Goal: Transaction & Acquisition: Purchase product/service

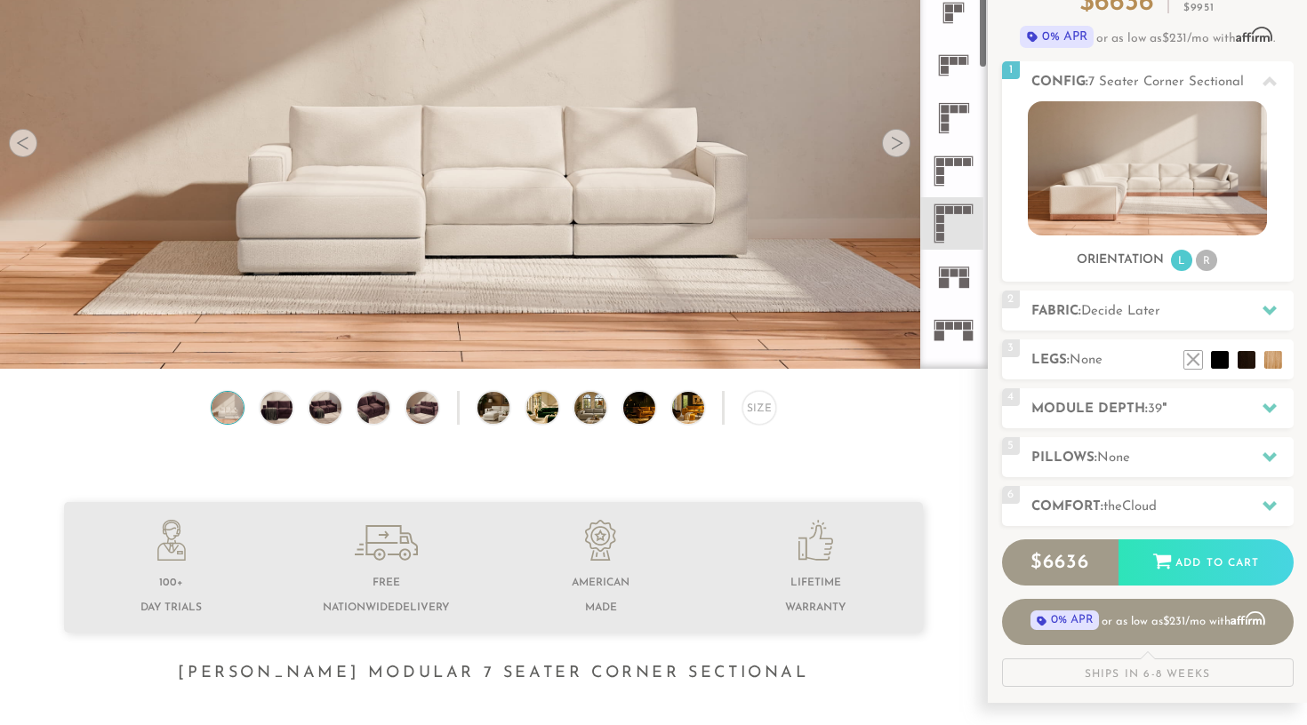
scroll to position [415, 0]
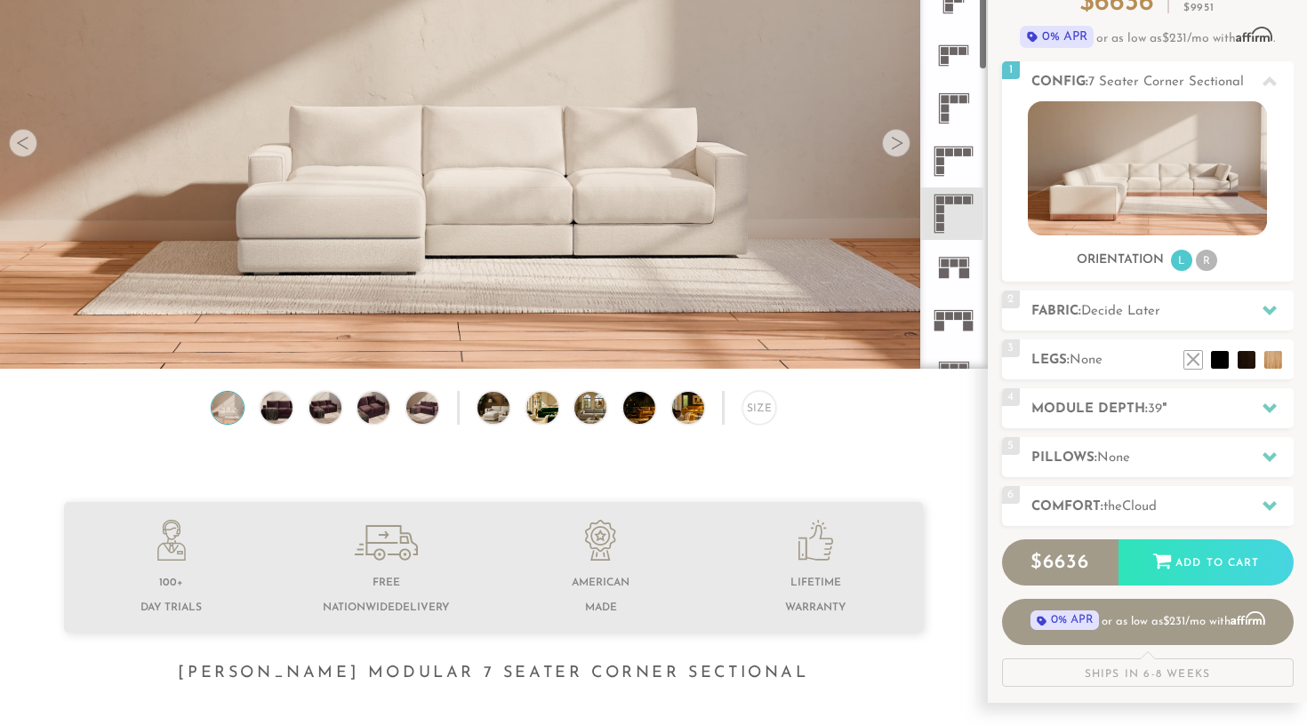
click at [952, 203] on rect at bounding box center [949, 200] width 8 height 8
click at [954, 159] on icon at bounding box center [953, 161] width 52 height 52
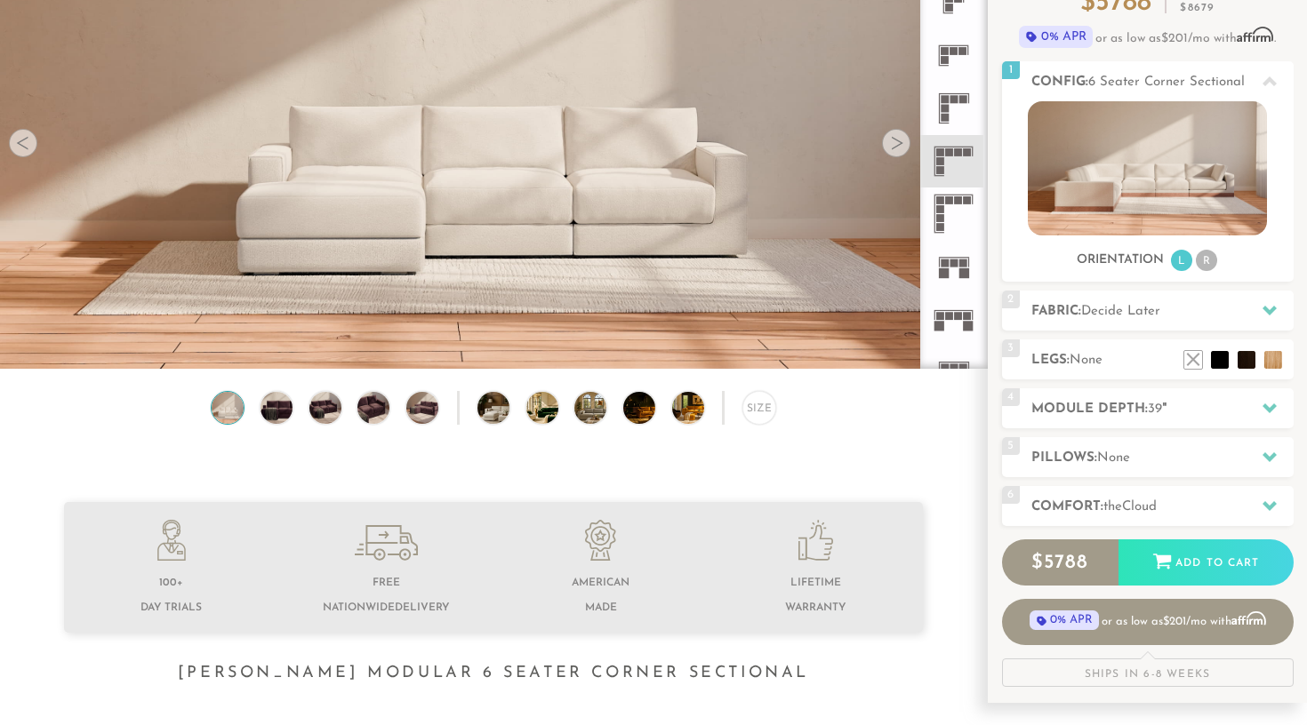
click at [944, 204] on rect at bounding box center [940, 200] width 8 height 8
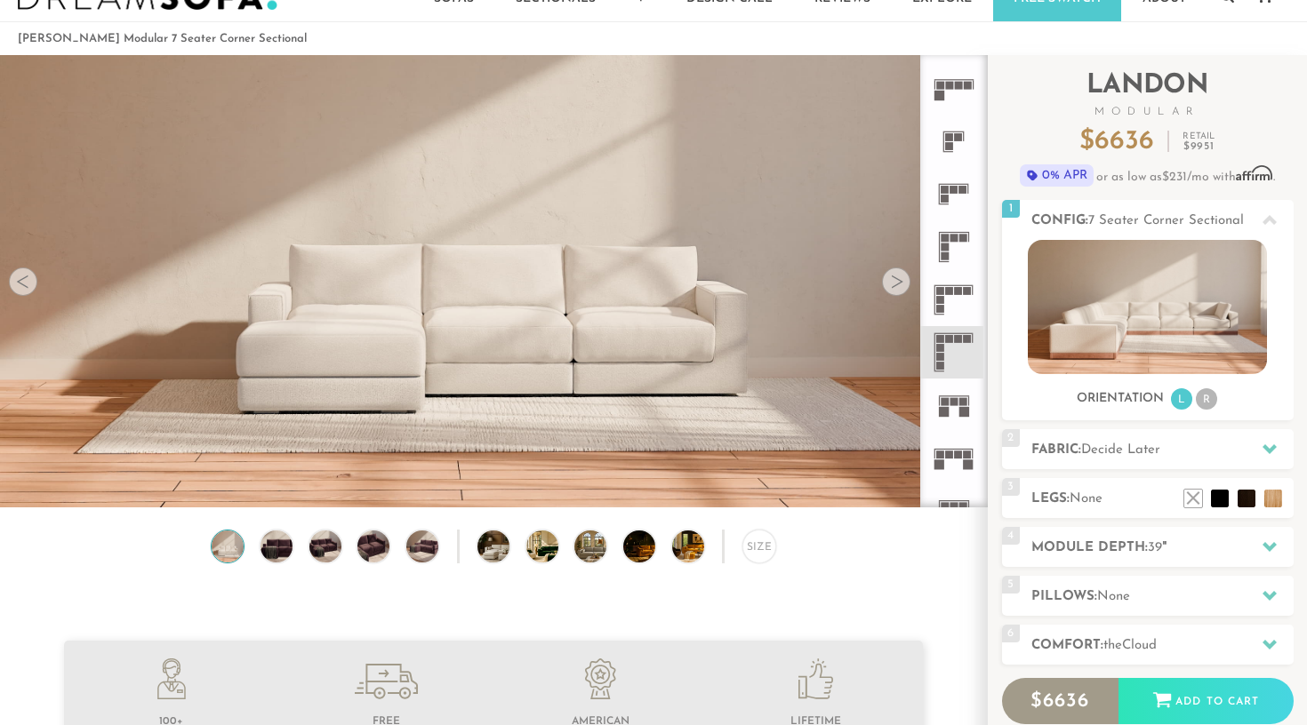
scroll to position [40, 0]
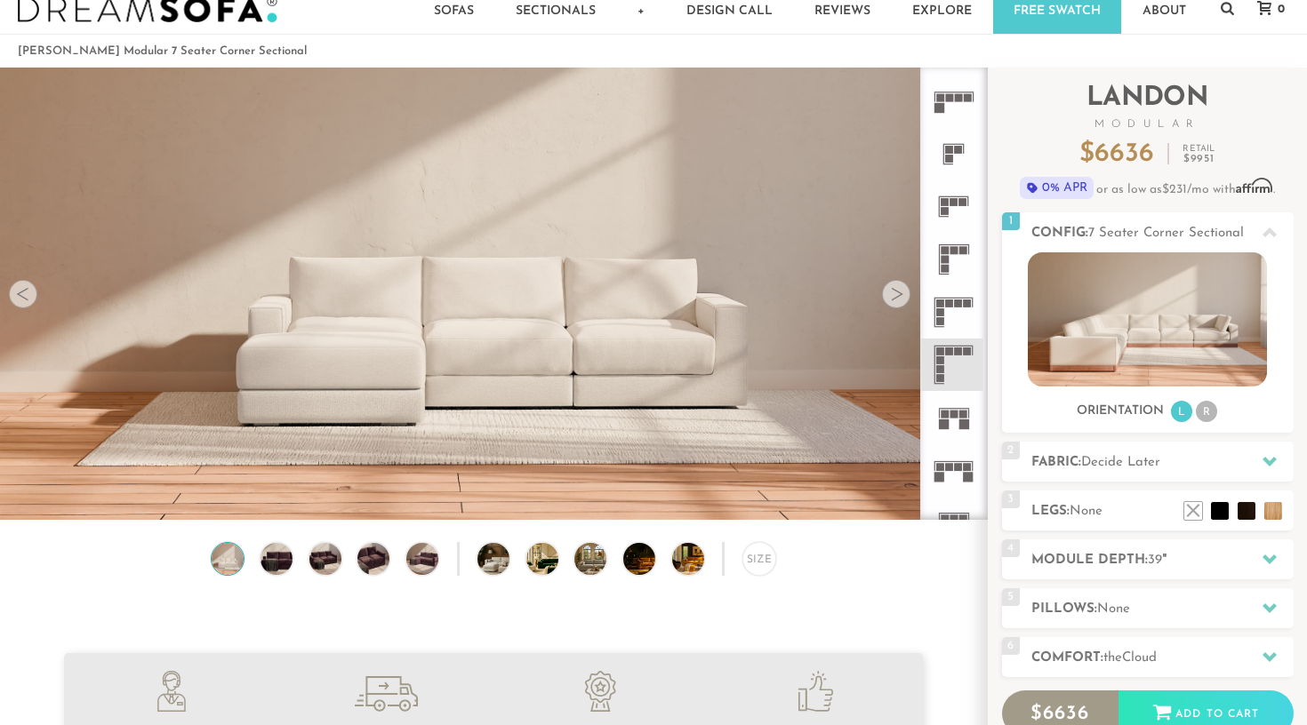
click at [897, 294] on div at bounding box center [896, 294] width 28 height 28
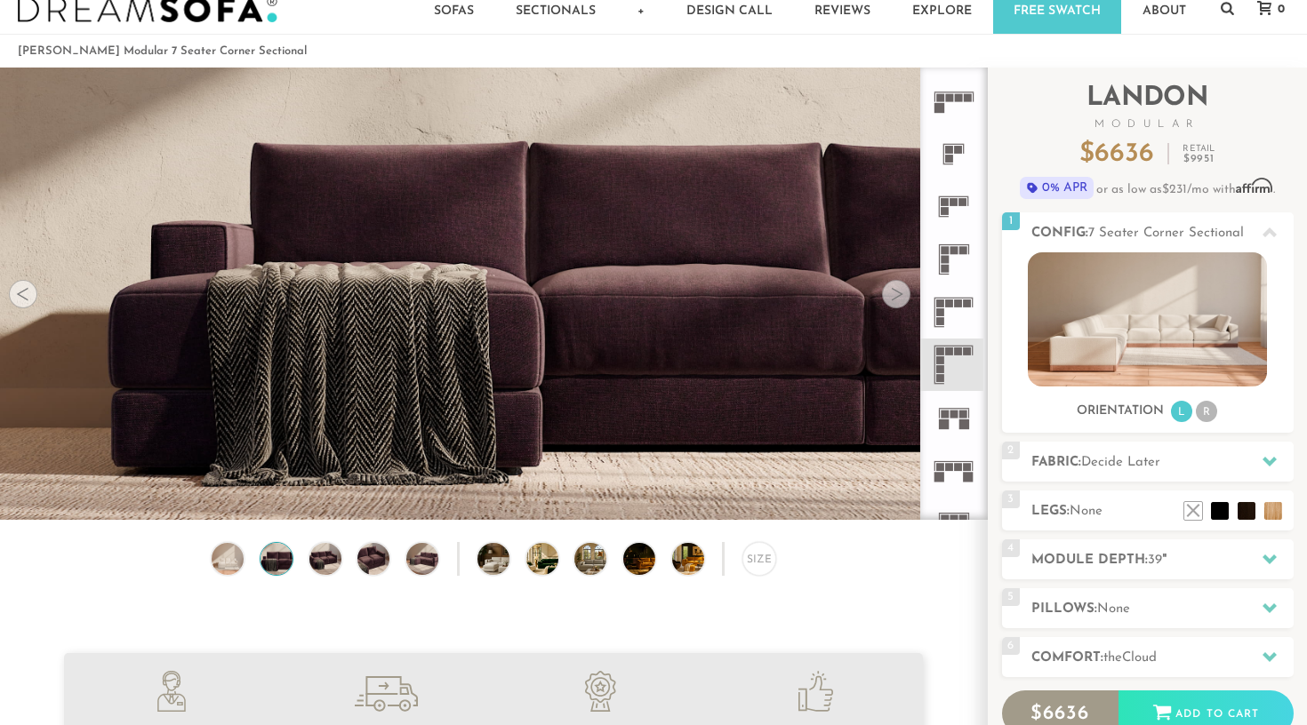
click at [897, 294] on div at bounding box center [896, 294] width 28 height 28
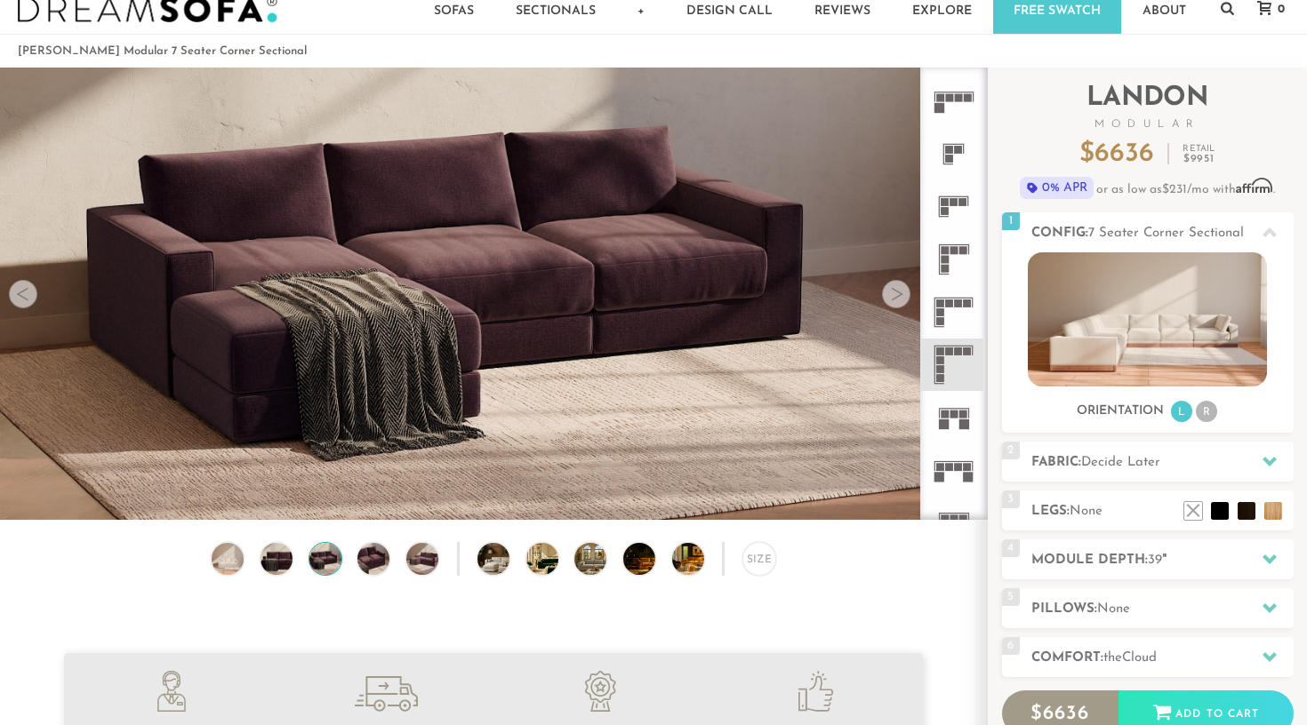
click at [897, 294] on div at bounding box center [896, 294] width 28 height 28
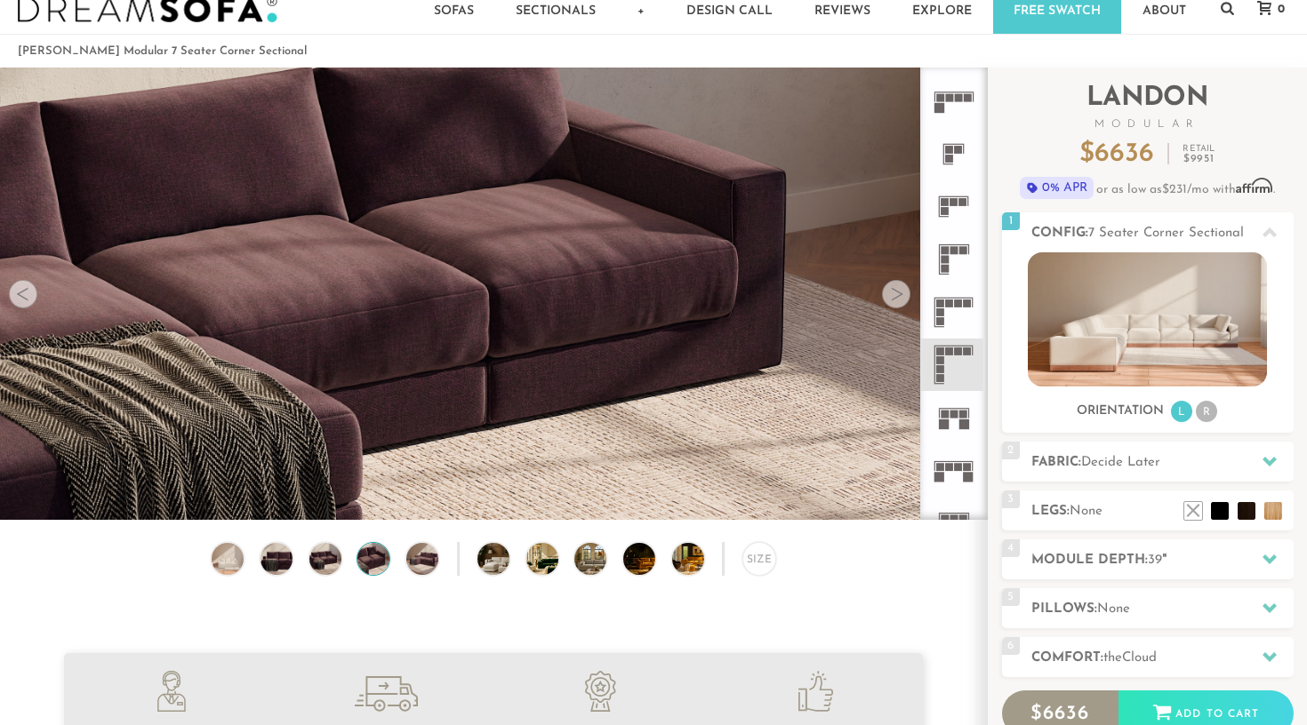
click at [897, 294] on div at bounding box center [896, 294] width 28 height 28
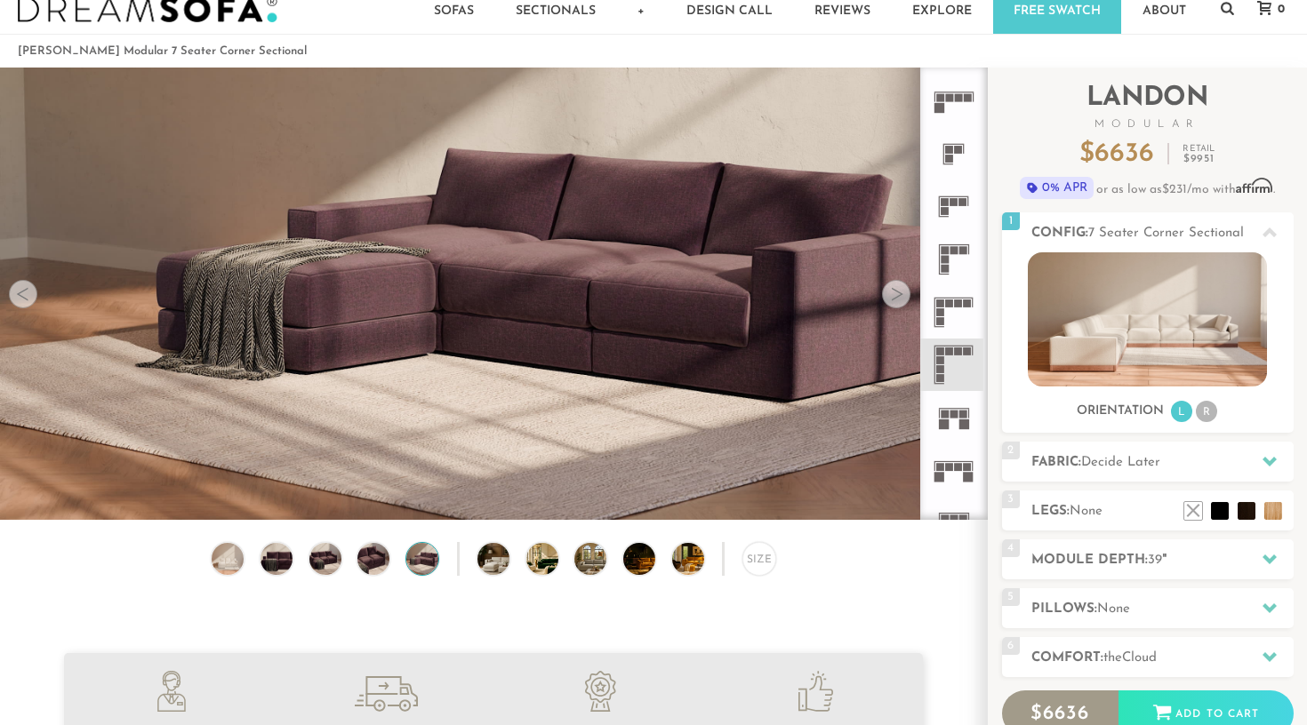
click at [897, 294] on div at bounding box center [896, 294] width 28 height 28
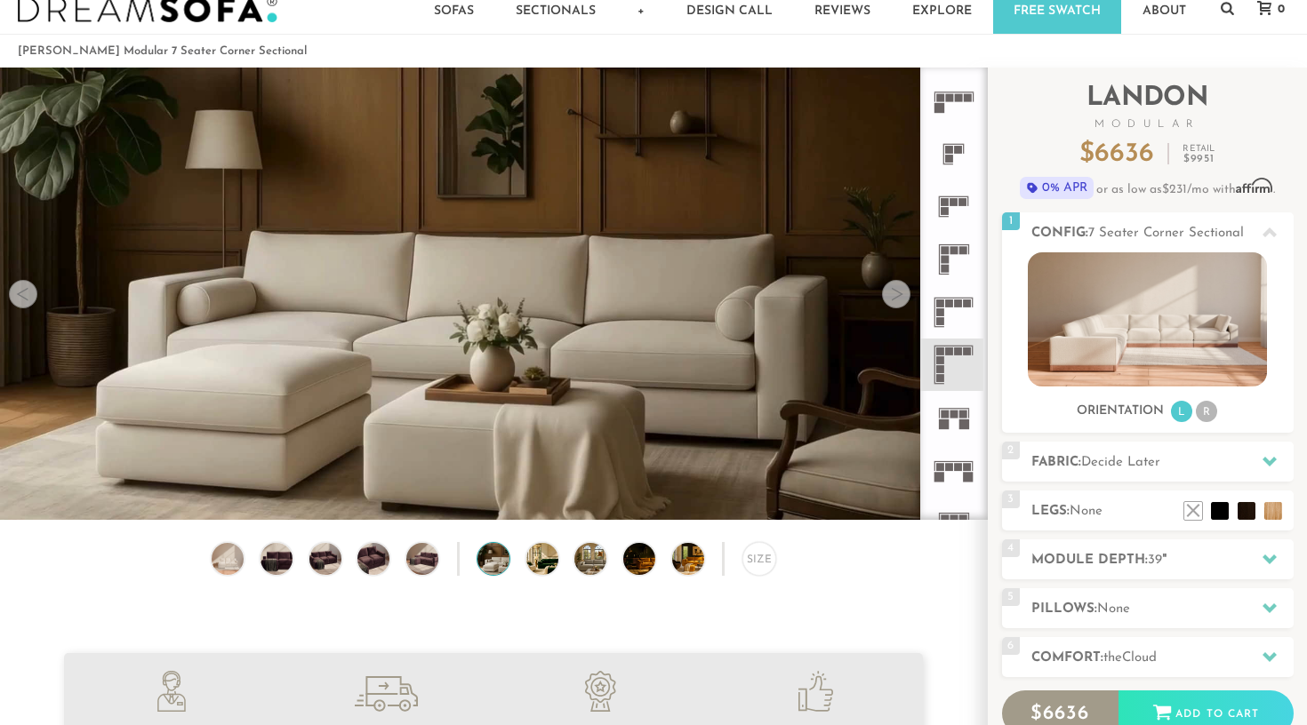
click at [897, 294] on div at bounding box center [896, 294] width 28 height 28
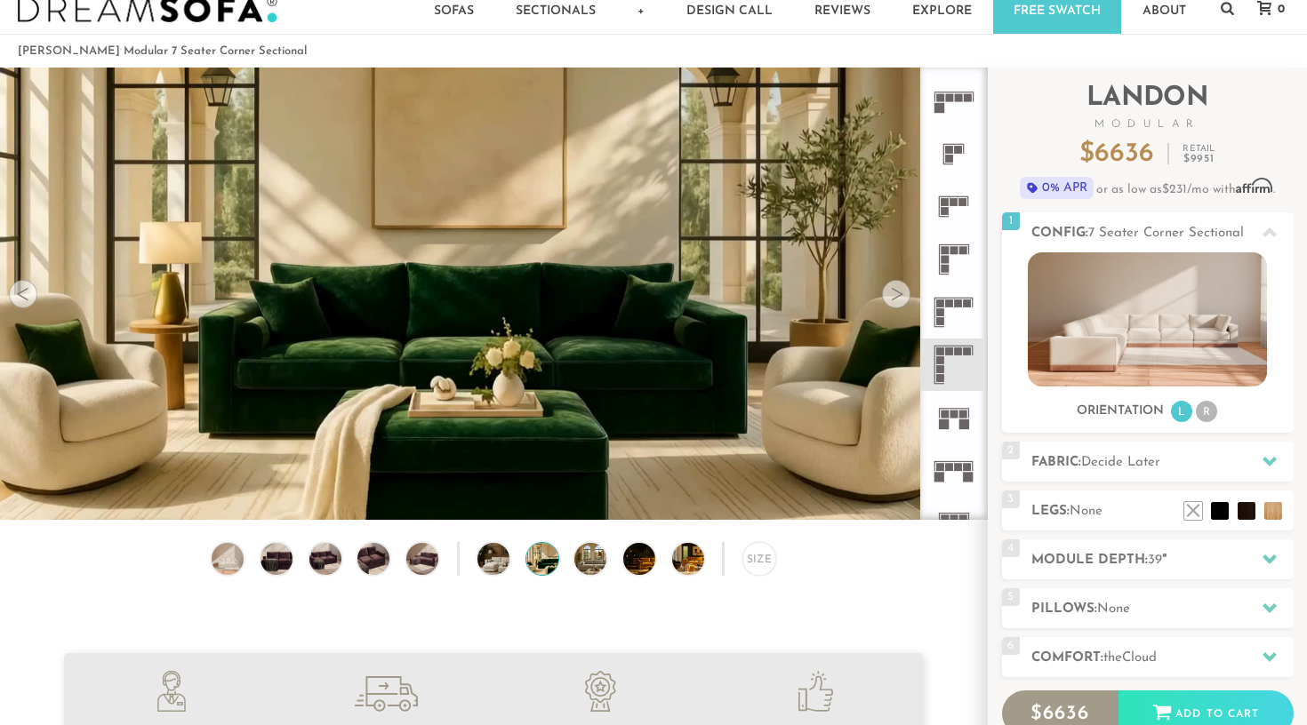
click at [897, 294] on div at bounding box center [896, 294] width 28 height 28
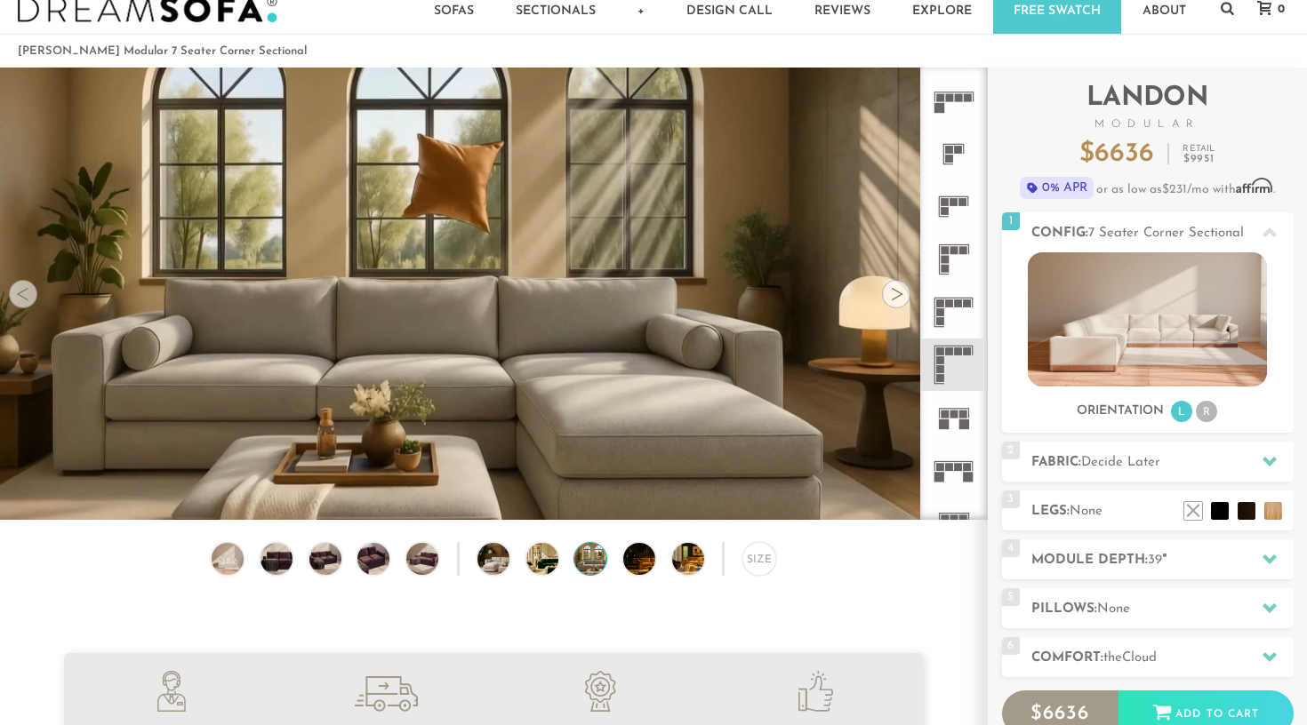
click at [897, 294] on div at bounding box center [896, 294] width 28 height 28
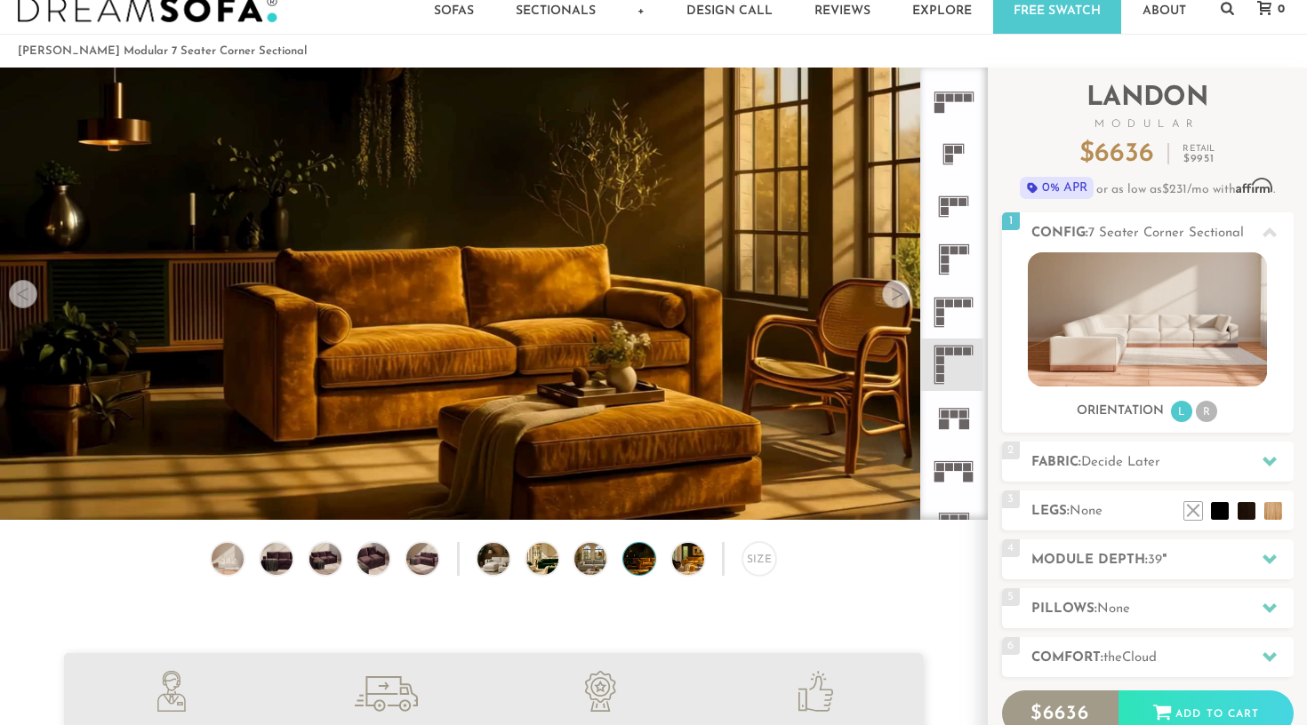
click at [897, 294] on div at bounding box center [896, 294] width 28 height 28
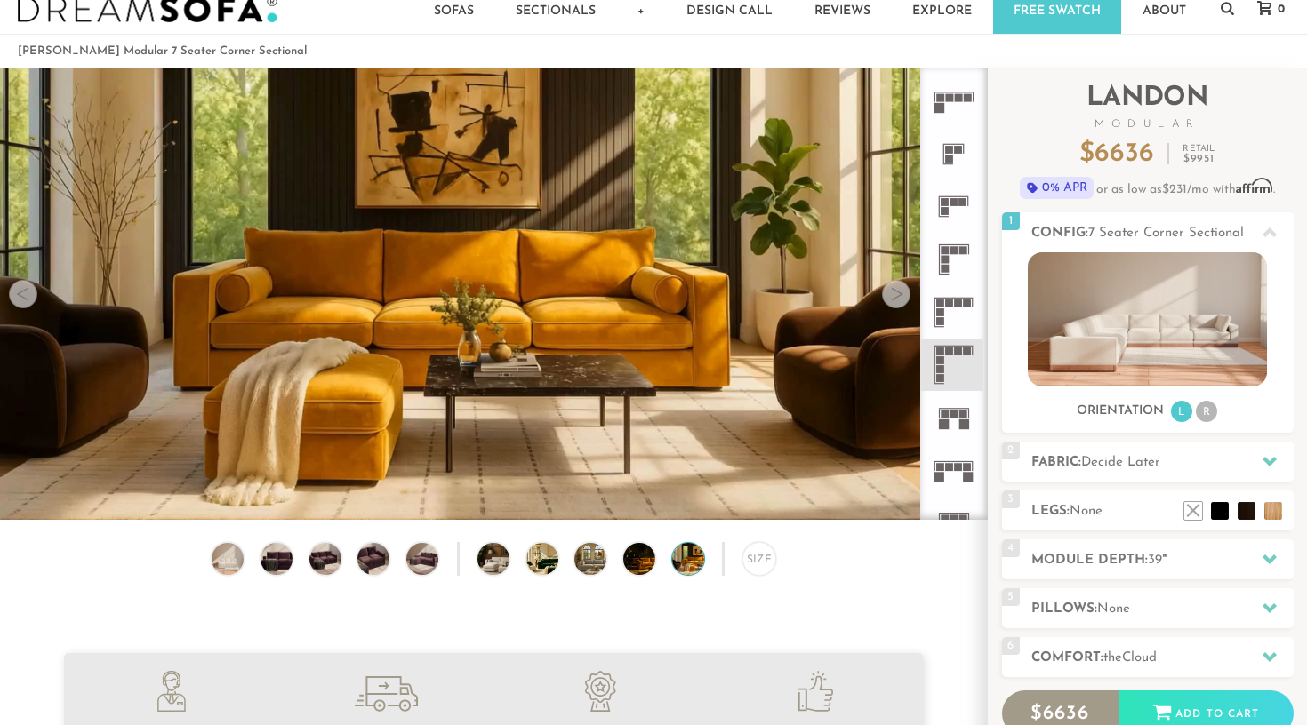
click at [897, 294] on div at bounding box center [896, 294] width 28 height 28
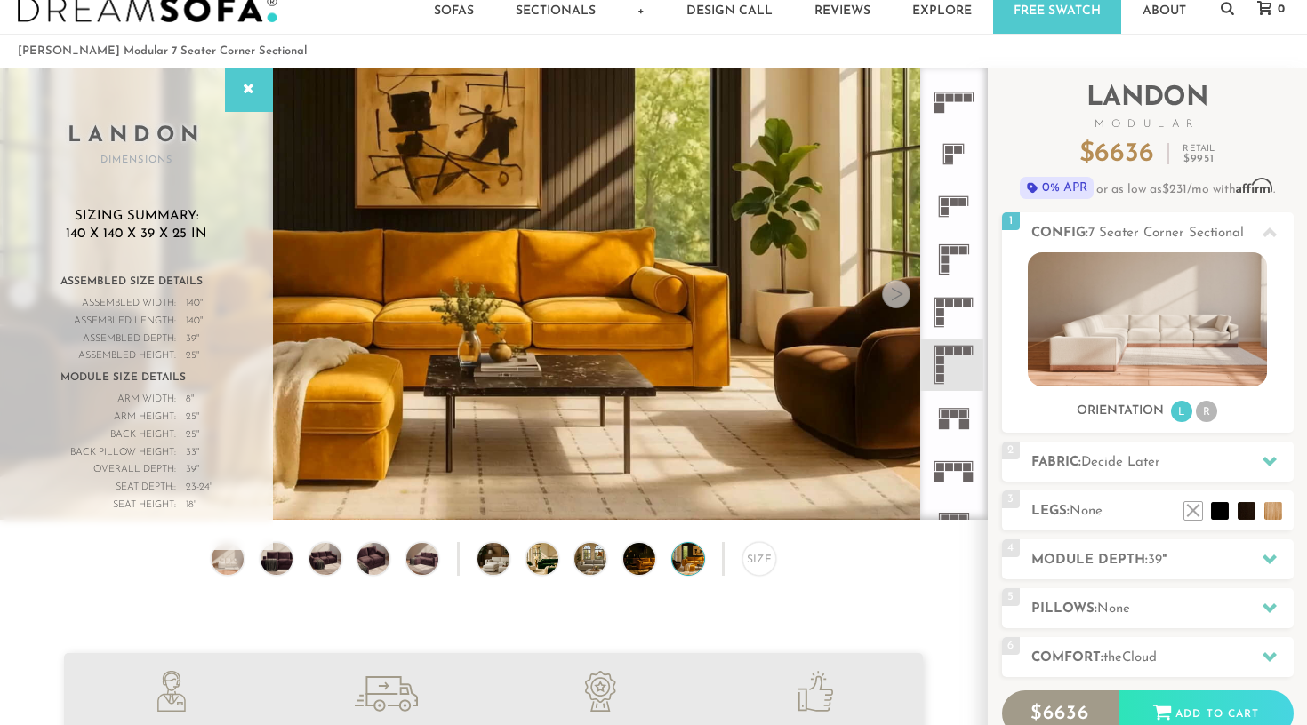
click at [897, 294] on div at bounding box center [896, 294] width 28 height 28
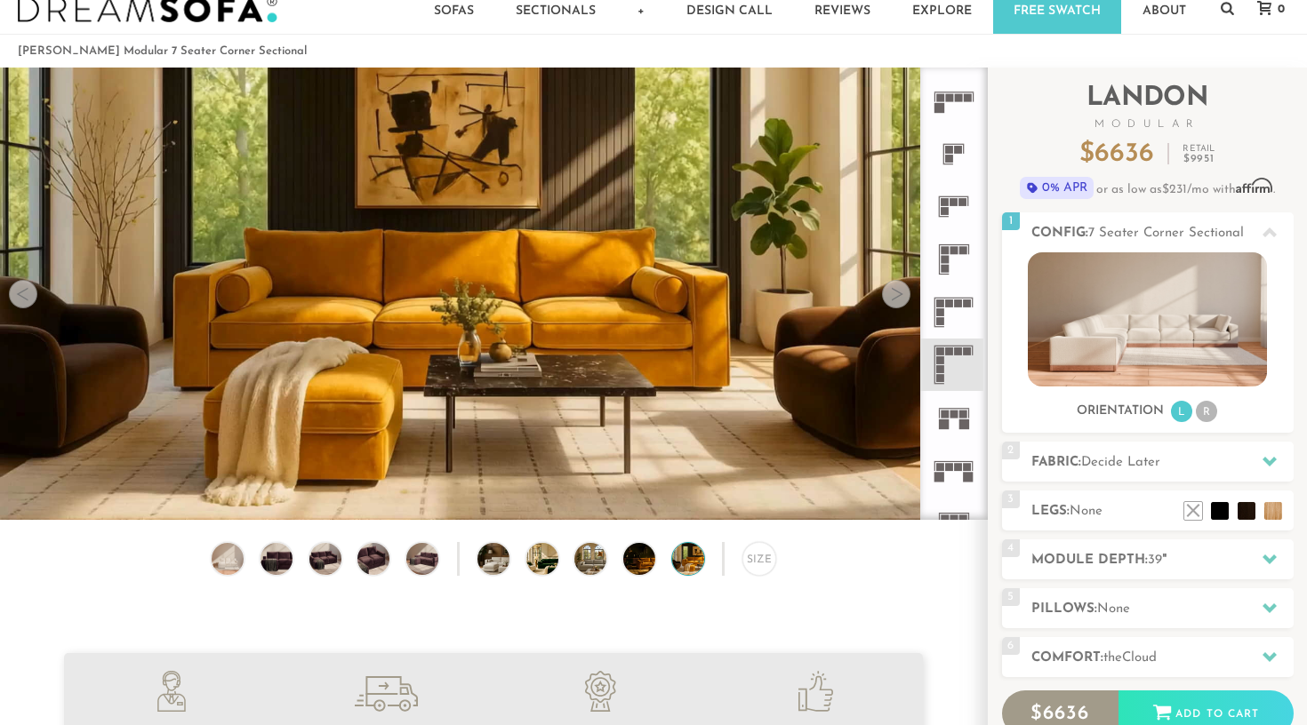
click at [897, 294] on div at bounding box center [896, 294] width 28 height 28
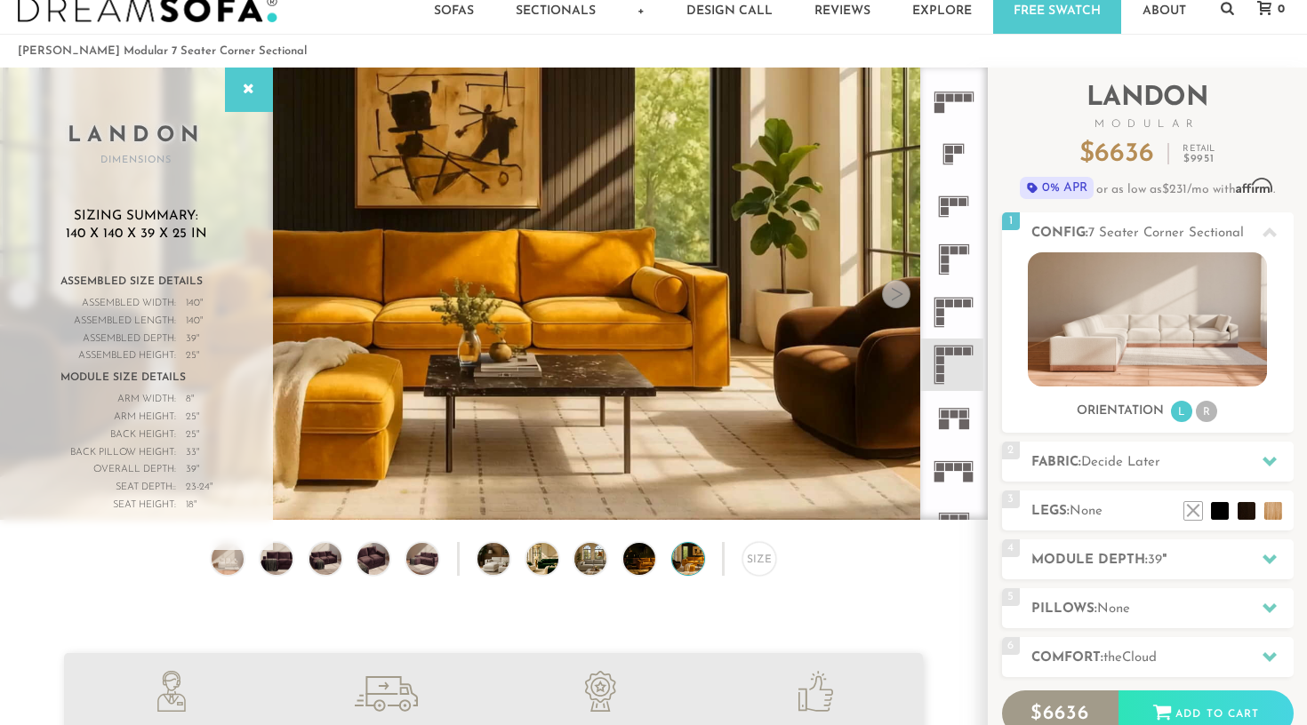
click at [897, 294] on div at bounding box center [896, 294] width 28 height 28
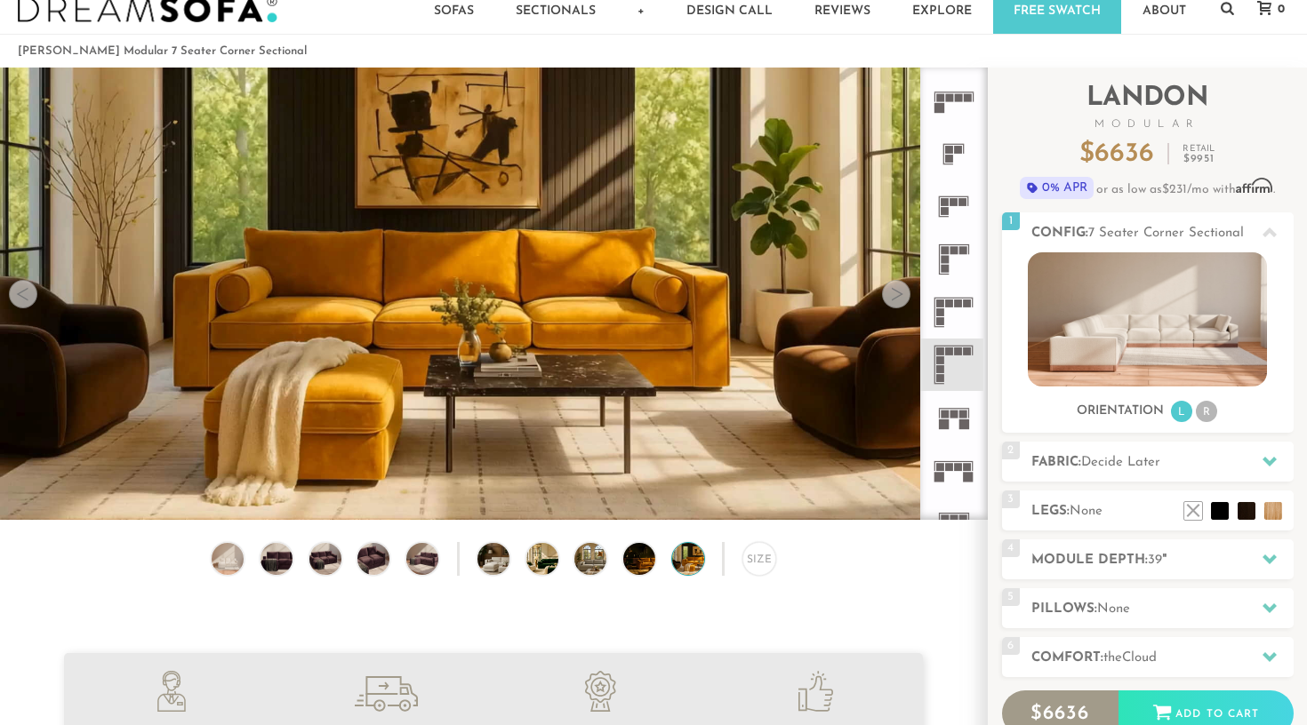
click at [20, 294] on div at bounding box center [23, 294] width 28 height 28
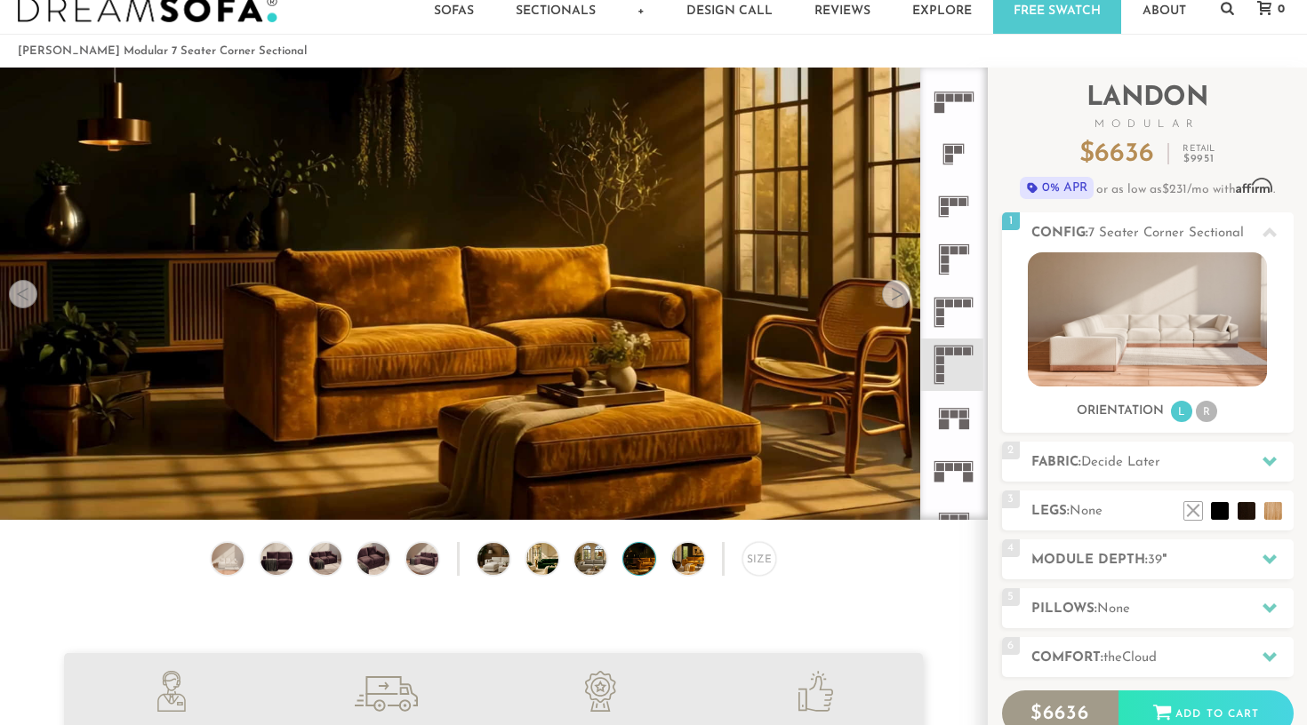
click at [20, 294] on div at bounding box center [23, 294] width 28 height 28
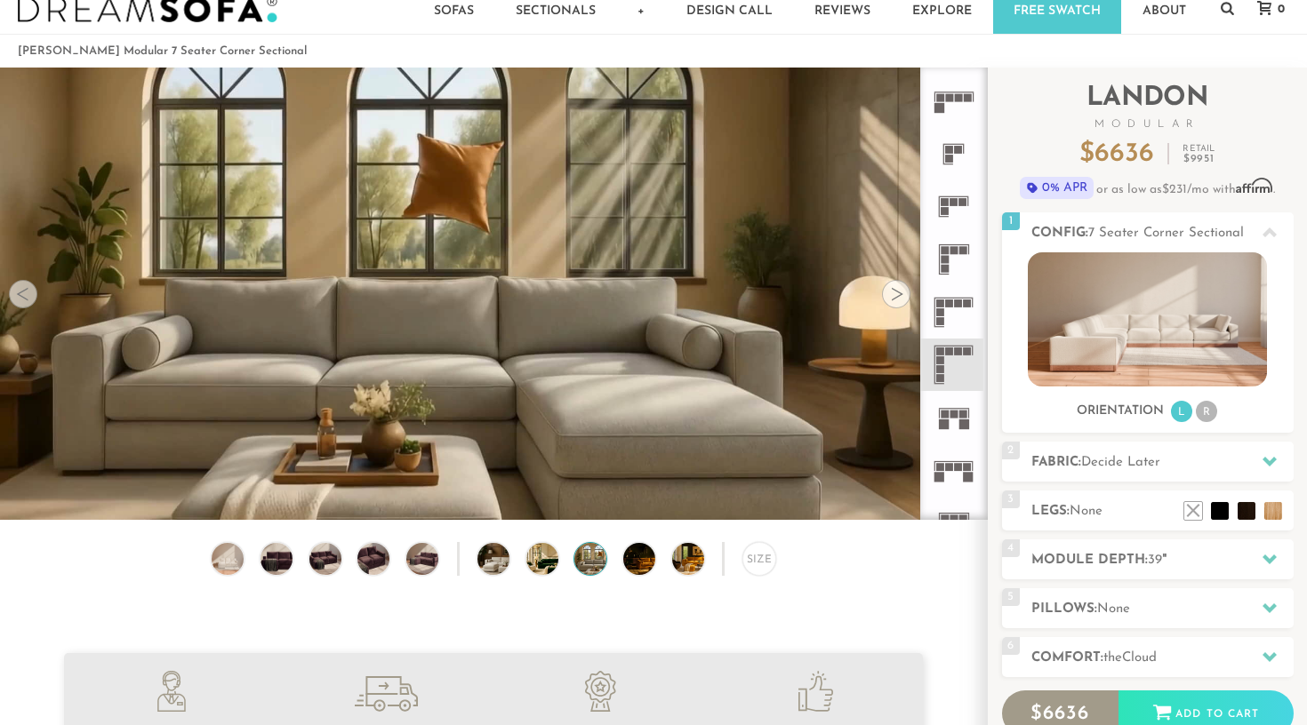
click at [20, 294] on div at bounding box center [23, 294] width 28 height 28
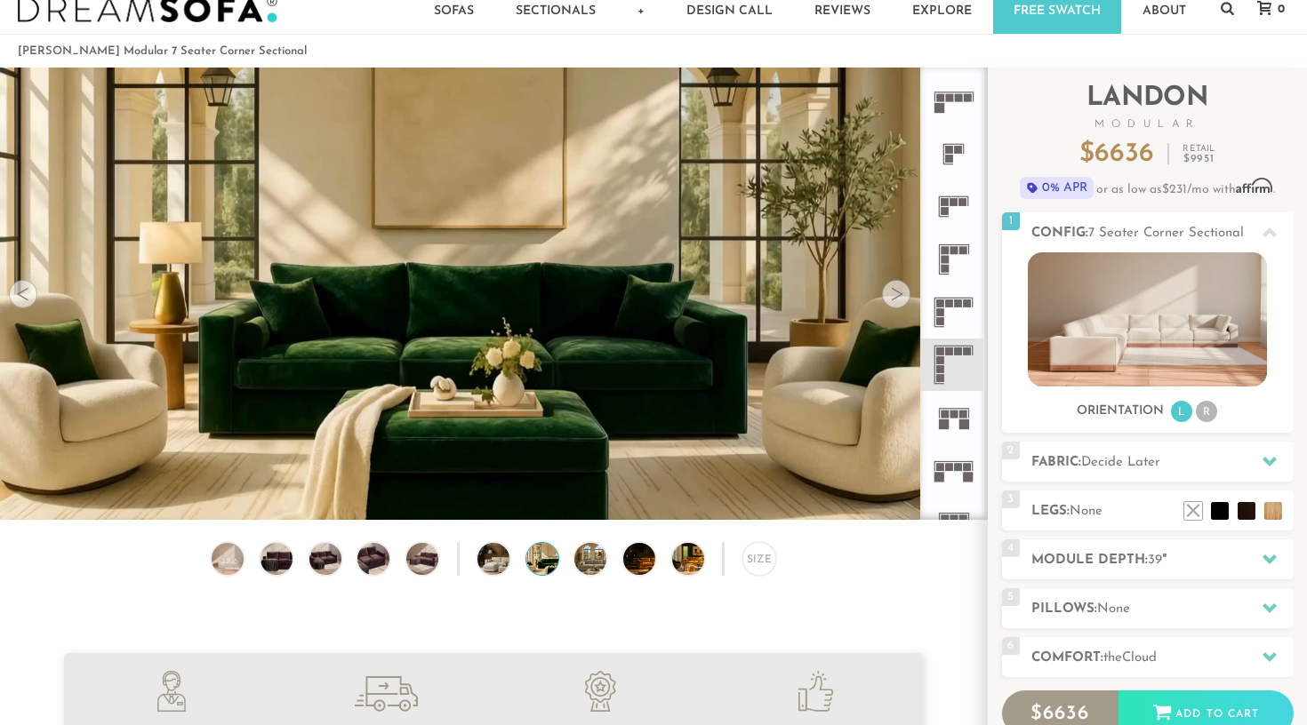
click at [20, 294] on div at bounding box center [23, 294] width 28 height 28
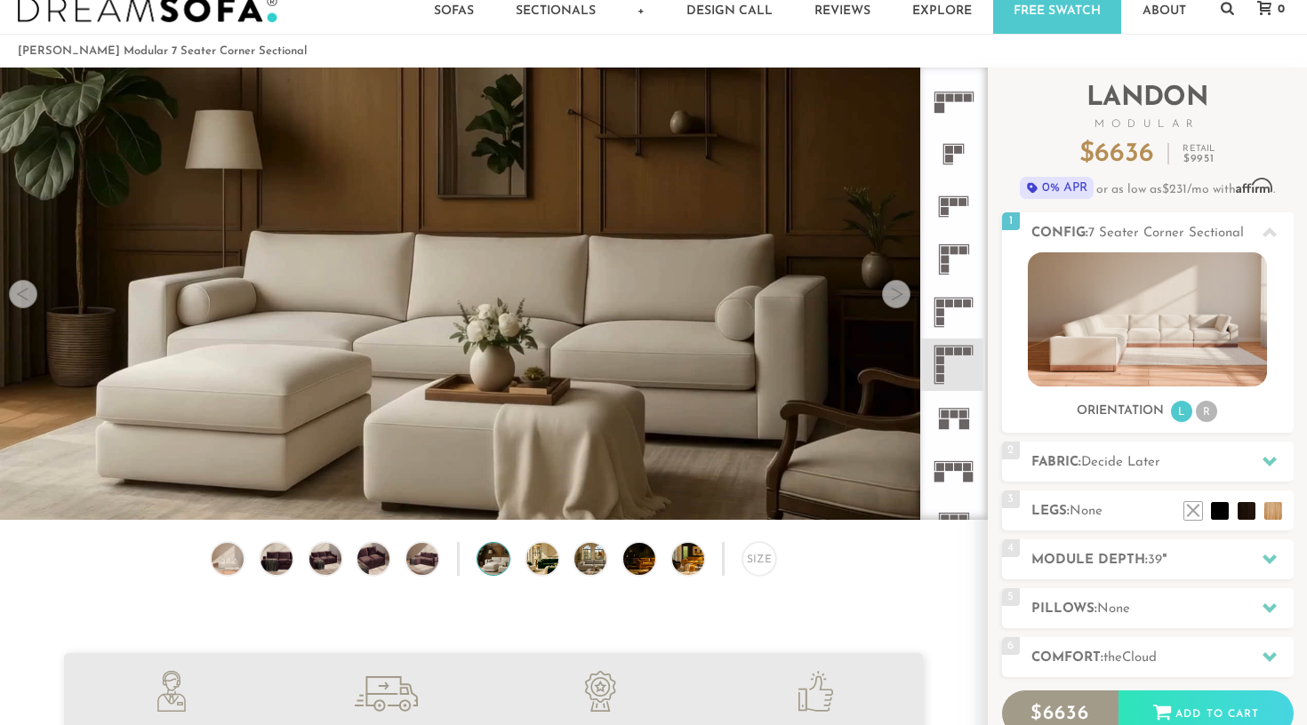
click at [20, 294] on div at bounding box center [23, 294] width 28 height 28
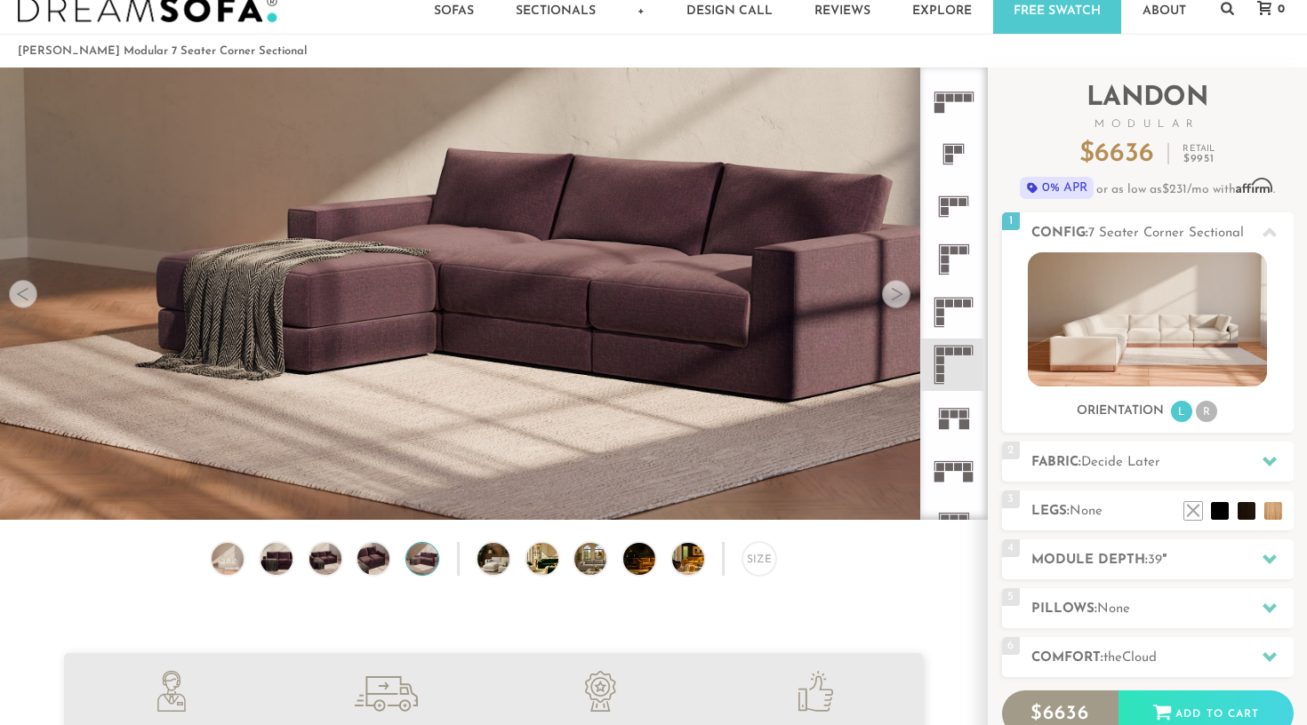
click at [969, 310] on icon at bounding box center [953, 312] width 52 height 52
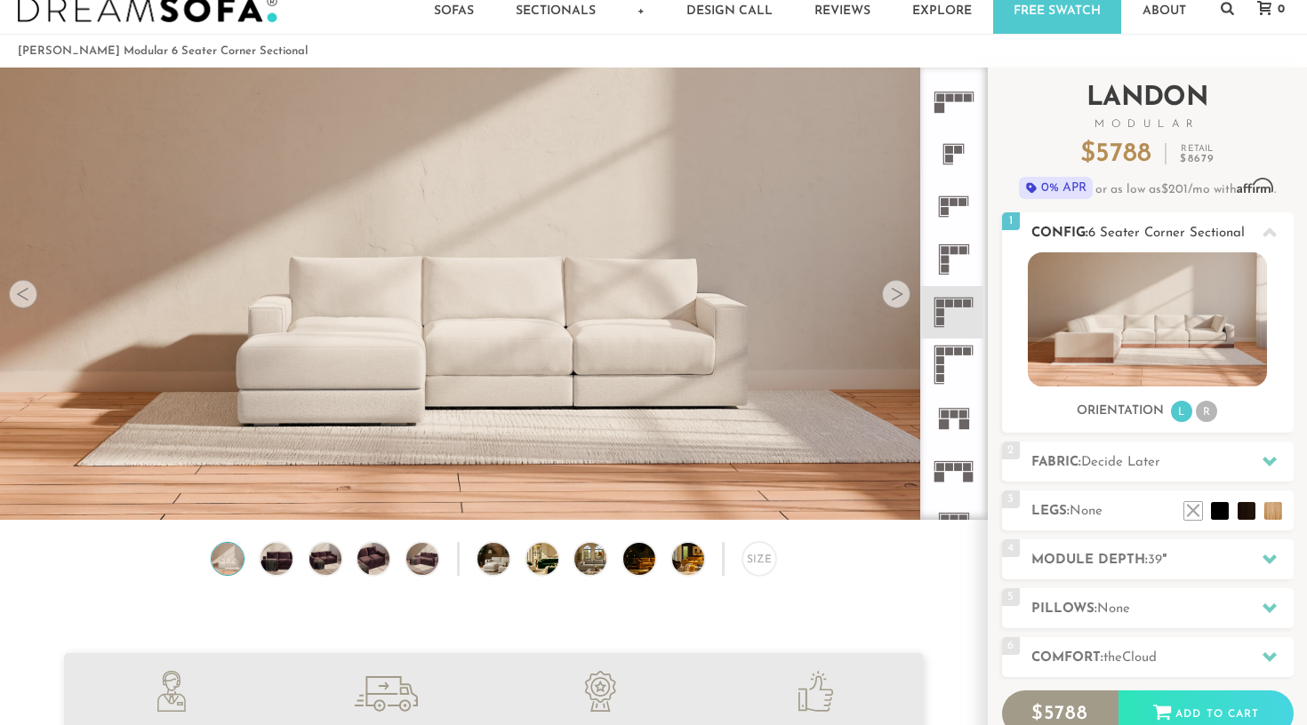
click at [1230, 295] on img at bounding box center [1147, 319] width 239 height 134
click at [1206, 412] on li "R" at bounding box center [1206, 411] width 21 height 21
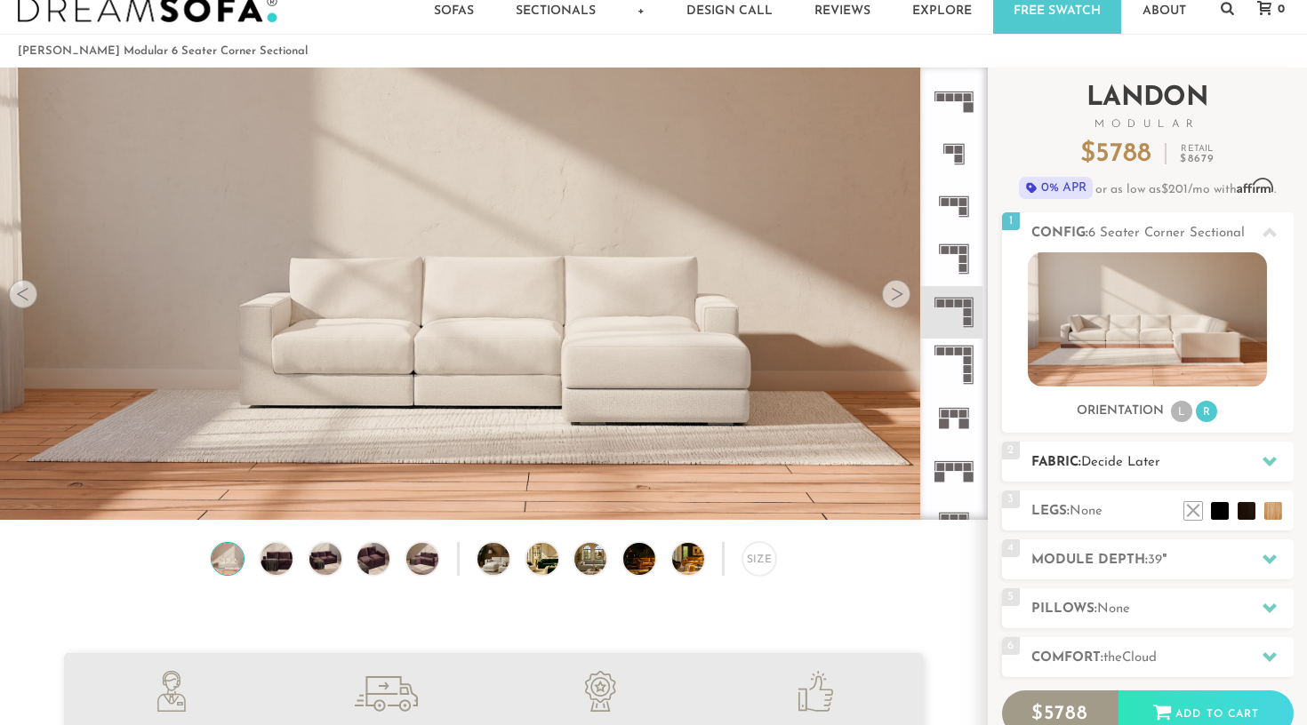
click at [1166, 459] on h2 "Fabric: Decide Later" at bounding box center [1162, 463] width 262 height 20
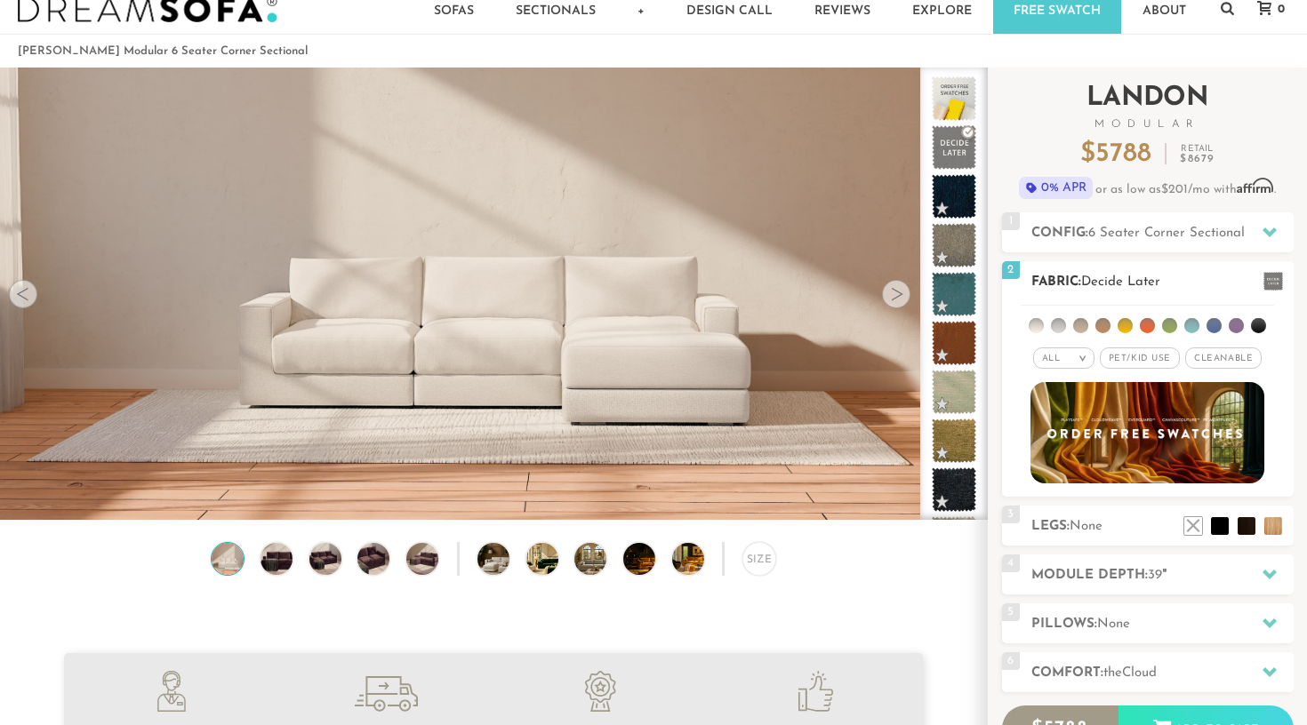
click at [1083, 326] on li at bounding box center [1080, 325] width 15 height 15
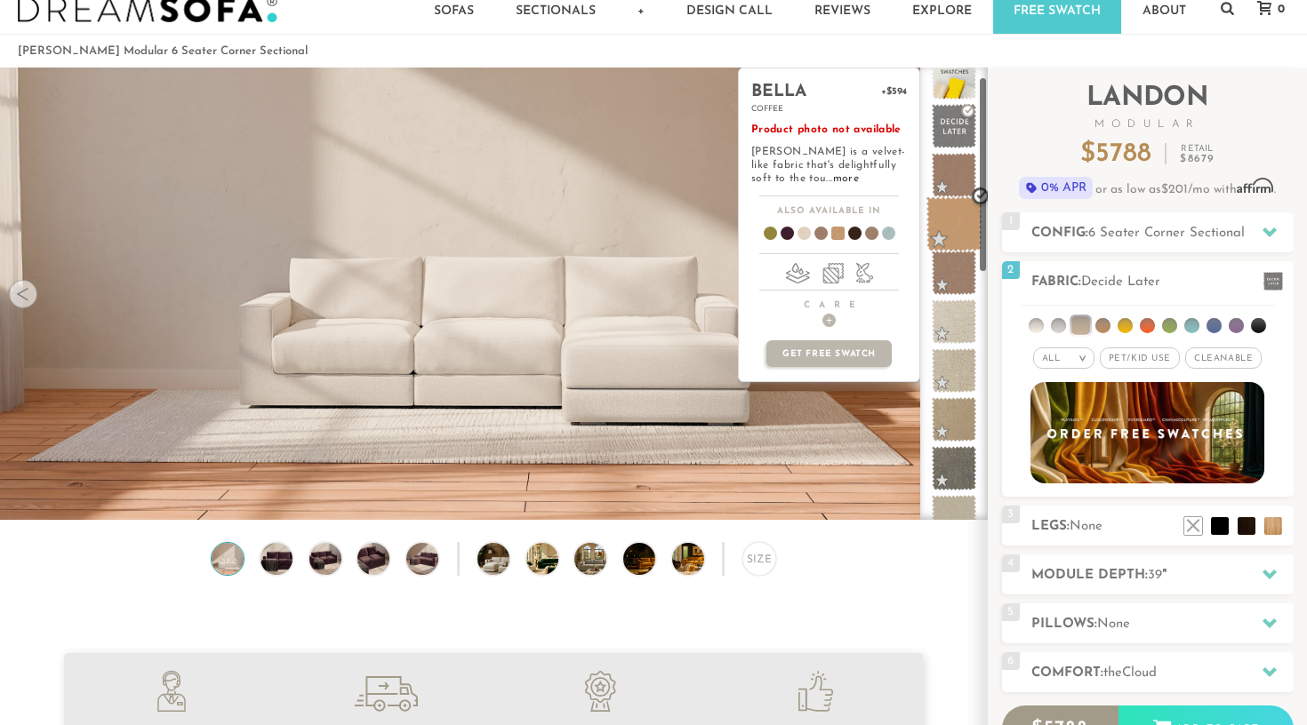
scroll to position [22, 0]
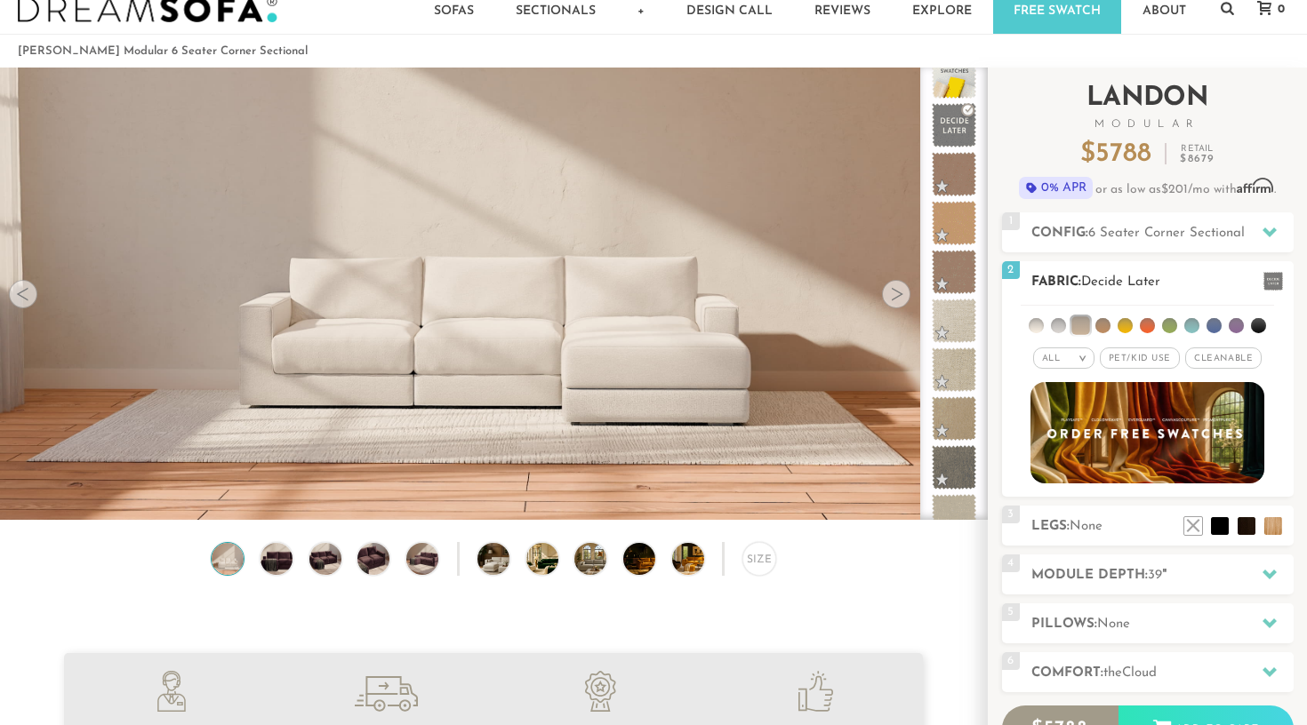
click at [1066, 325] on li at bounding box center [1058, 325] width 15 height 15
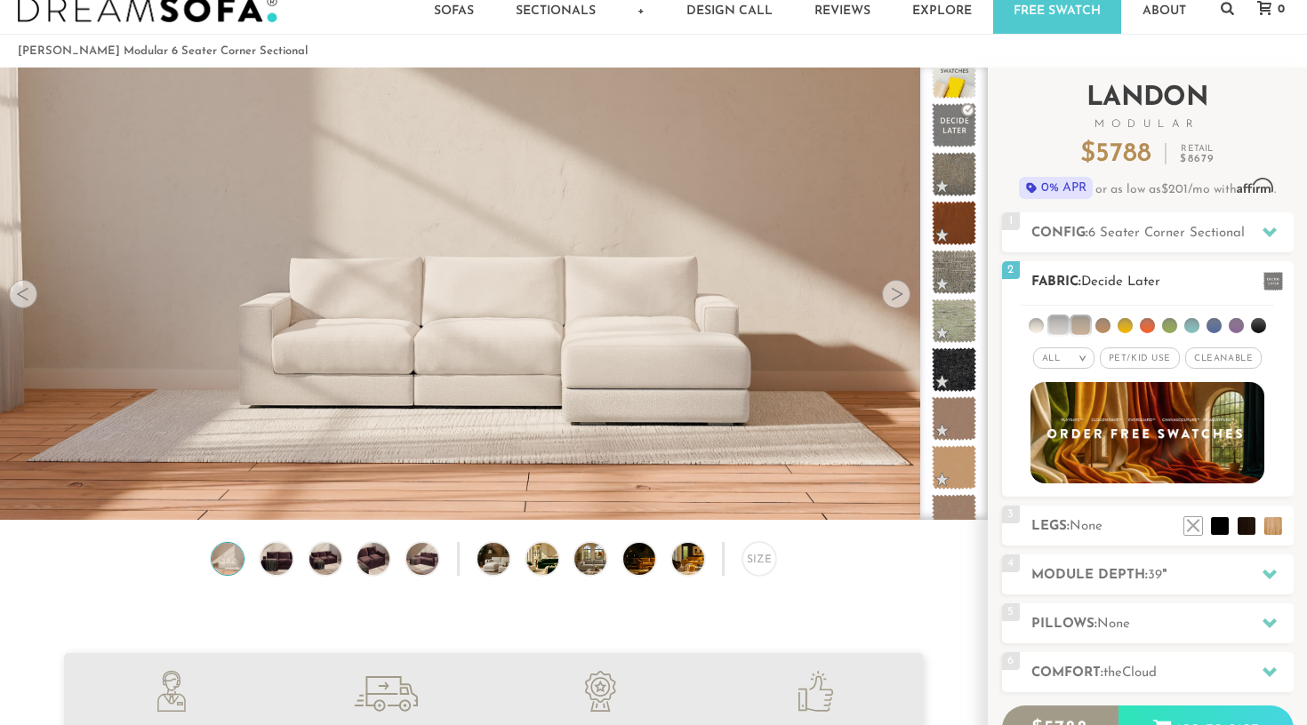
click at [1088, 320] on li at bounding box center [1080, 326] width 18 height 18
click at [1067, 325] on li at bounding box center [1058, 326] width 18 height 18
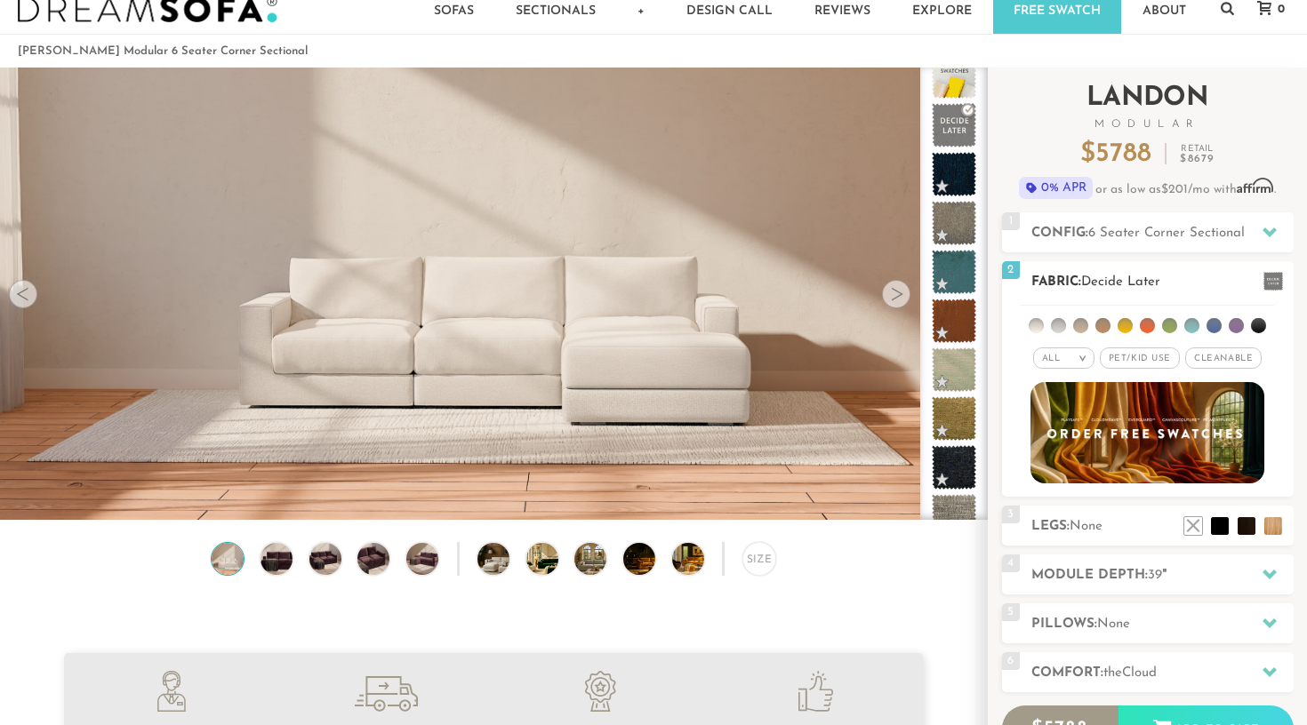
click at [1082, 325] on li at bounding box center [1080, 325] width 15 height 15
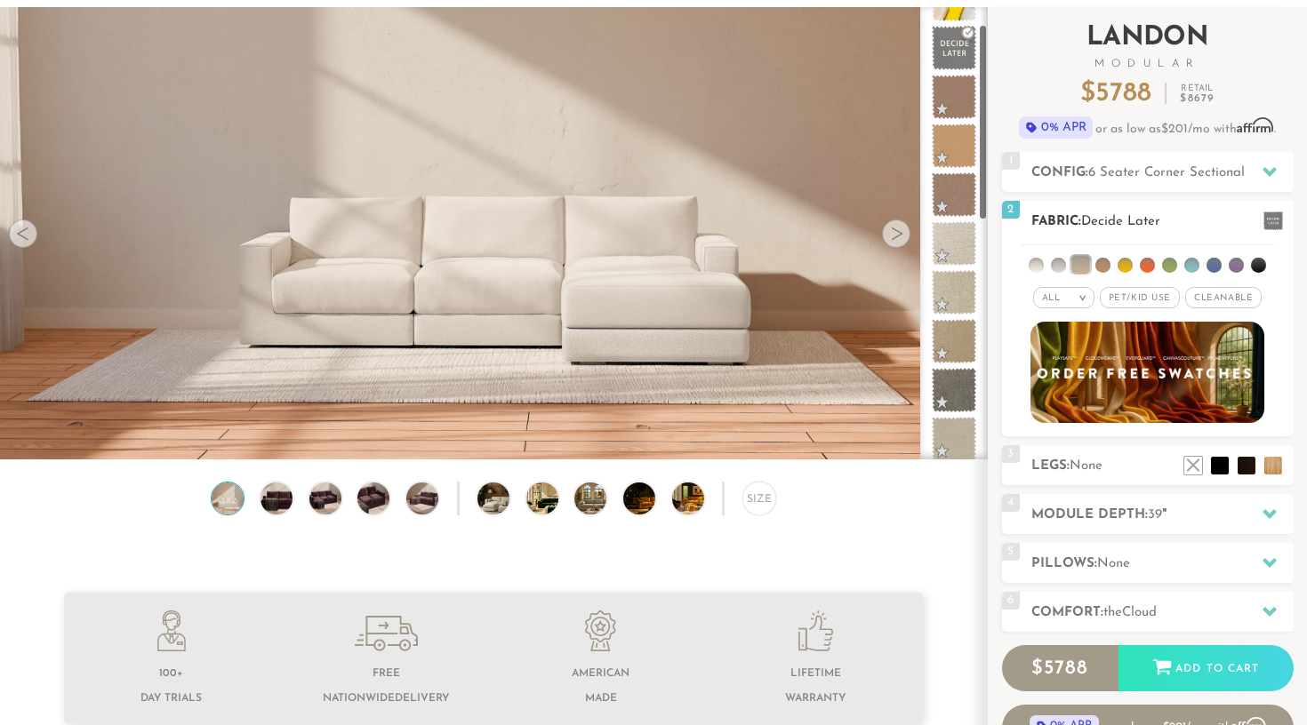
scroll to position [152, 0]
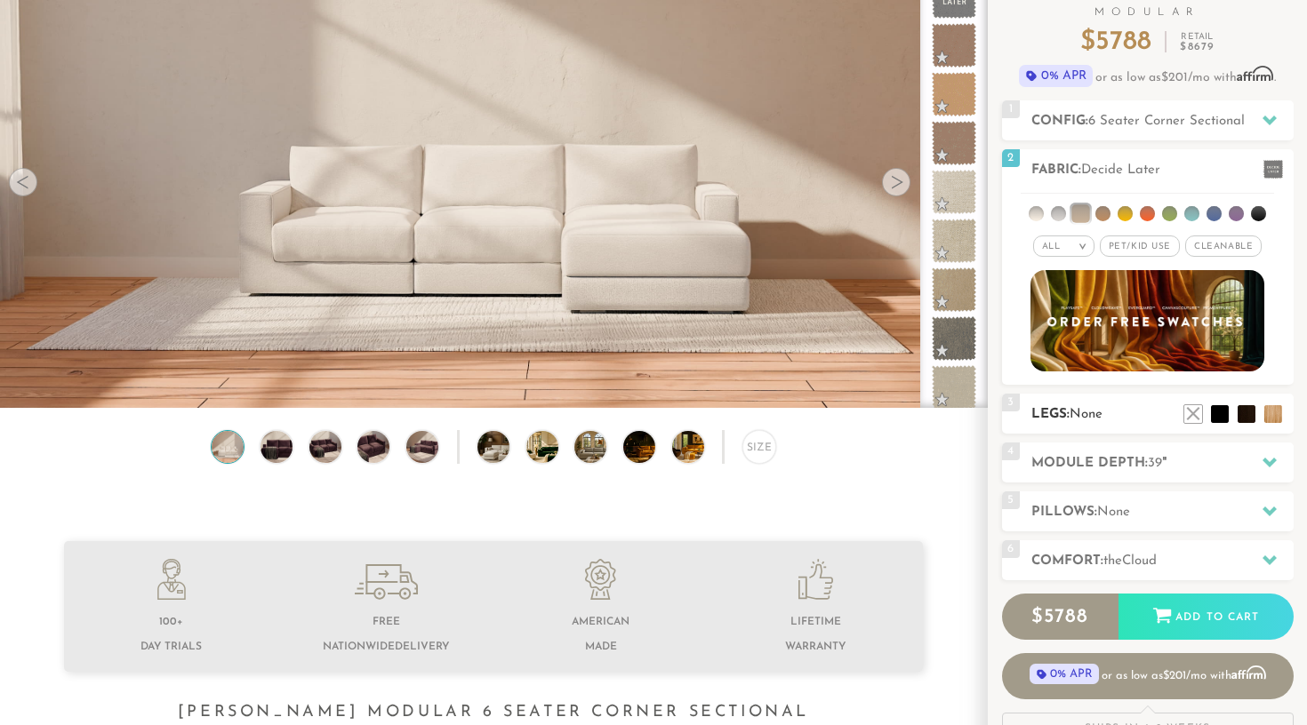
click at [1121, 413] on h2 "Legs: None" at bounding box center [1162, 415] width 262 height 20
click at [1274, 419] on li at bounding box center [1246, 387] width 71 height 71
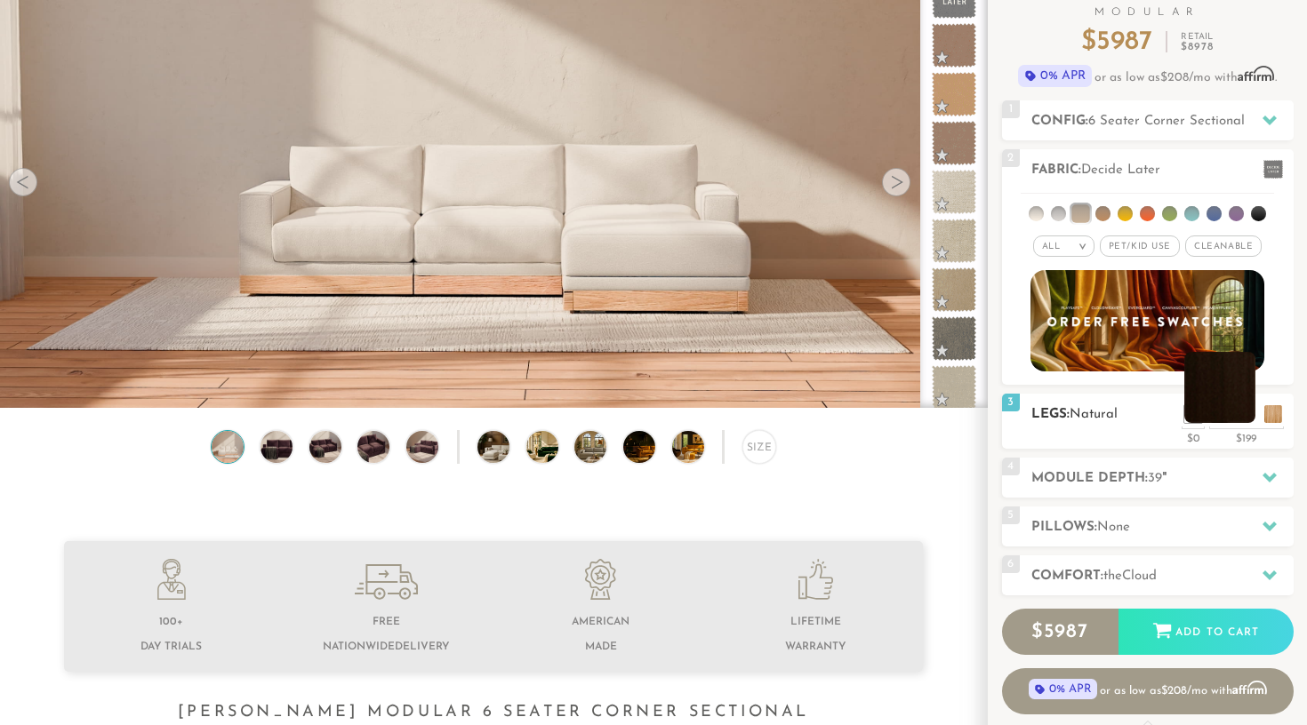
click at [1246, 421] on li at bounding box center [1219, 387] width 71 height 71
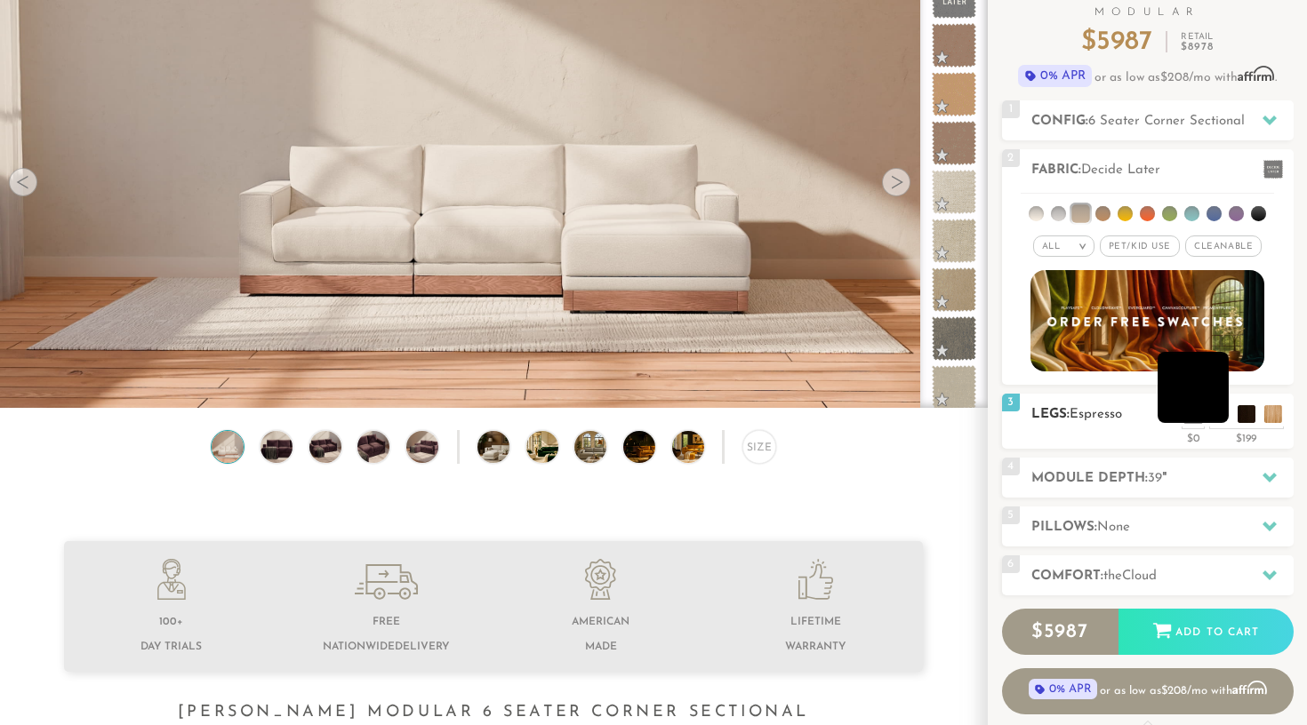
click at [1222, 419] on li at bounding box center [1193, 387] width 71 height 71
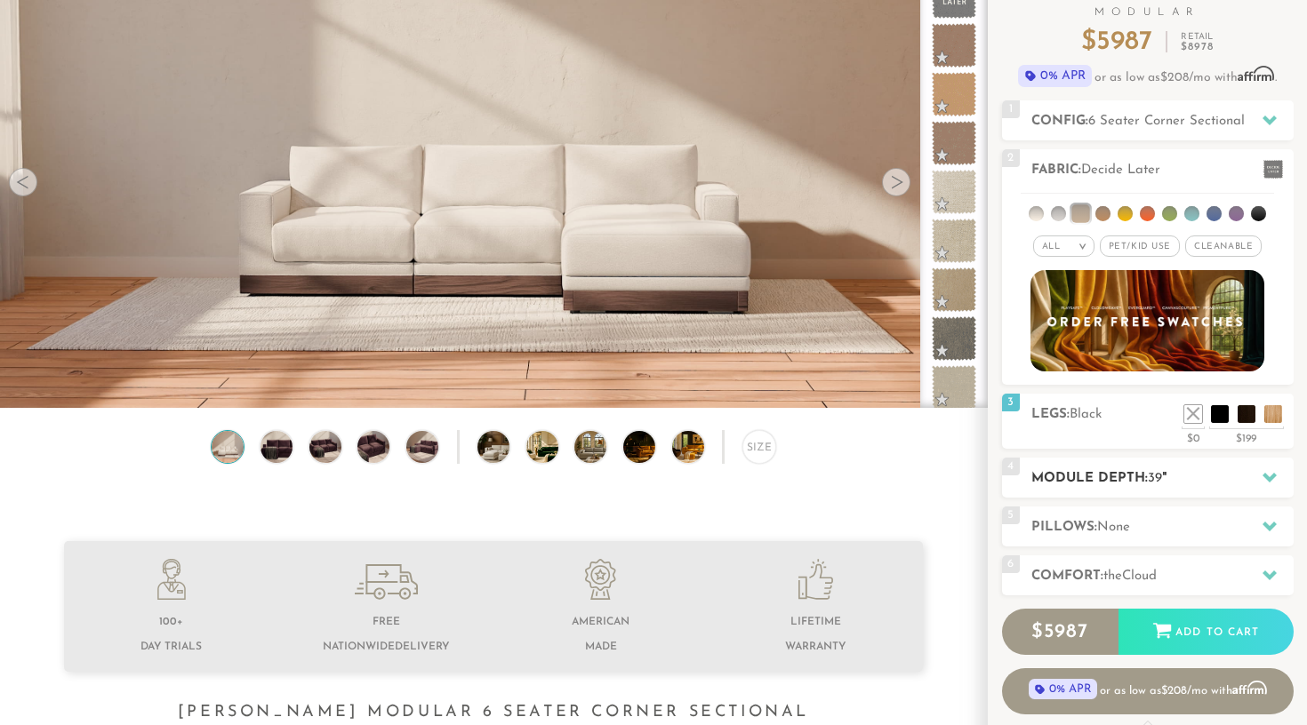
click at [1149, 480] on h2 "Module Depth: 39 "" at bounding box center [1162, 479] width 262 height 20
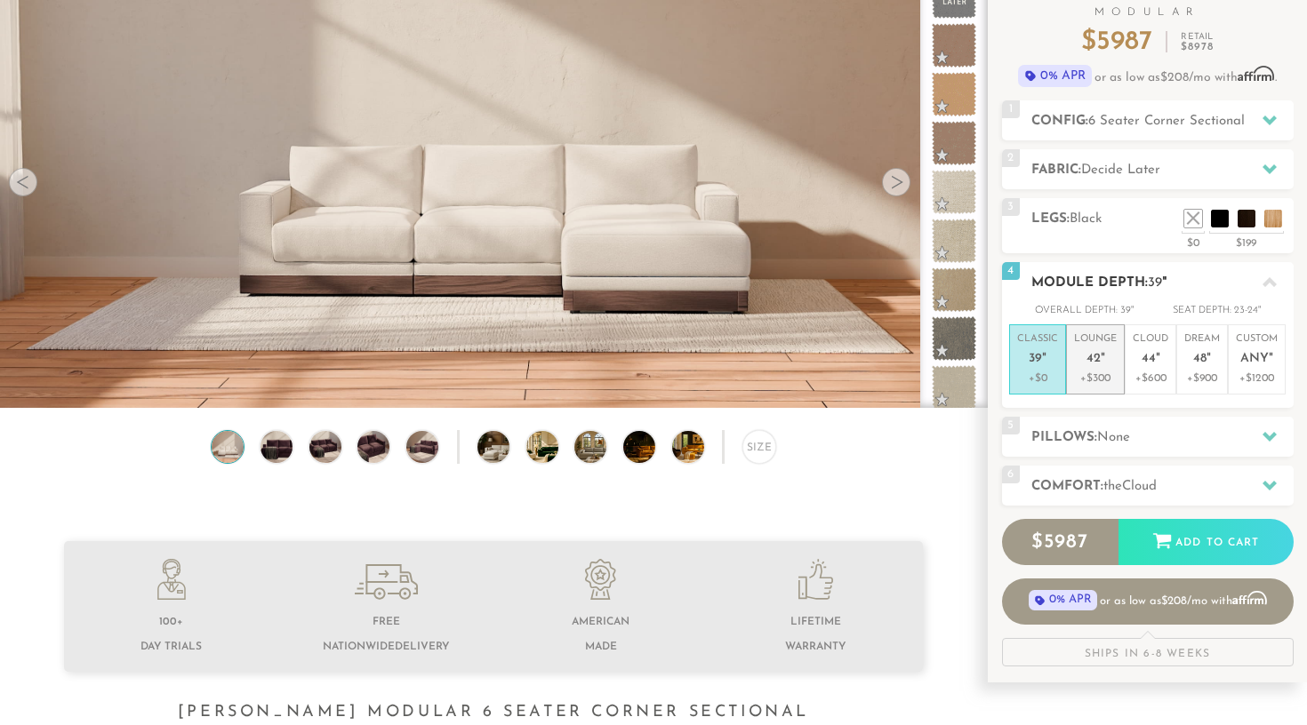
click at [1119, 371] on li "Lounge 42 " +$300" at bounding box center [1095, 360] width 59 height 70
click at [1214, 424] on div "5 Pillows: None" at bounding box center [1148, 437] width 292 height 40
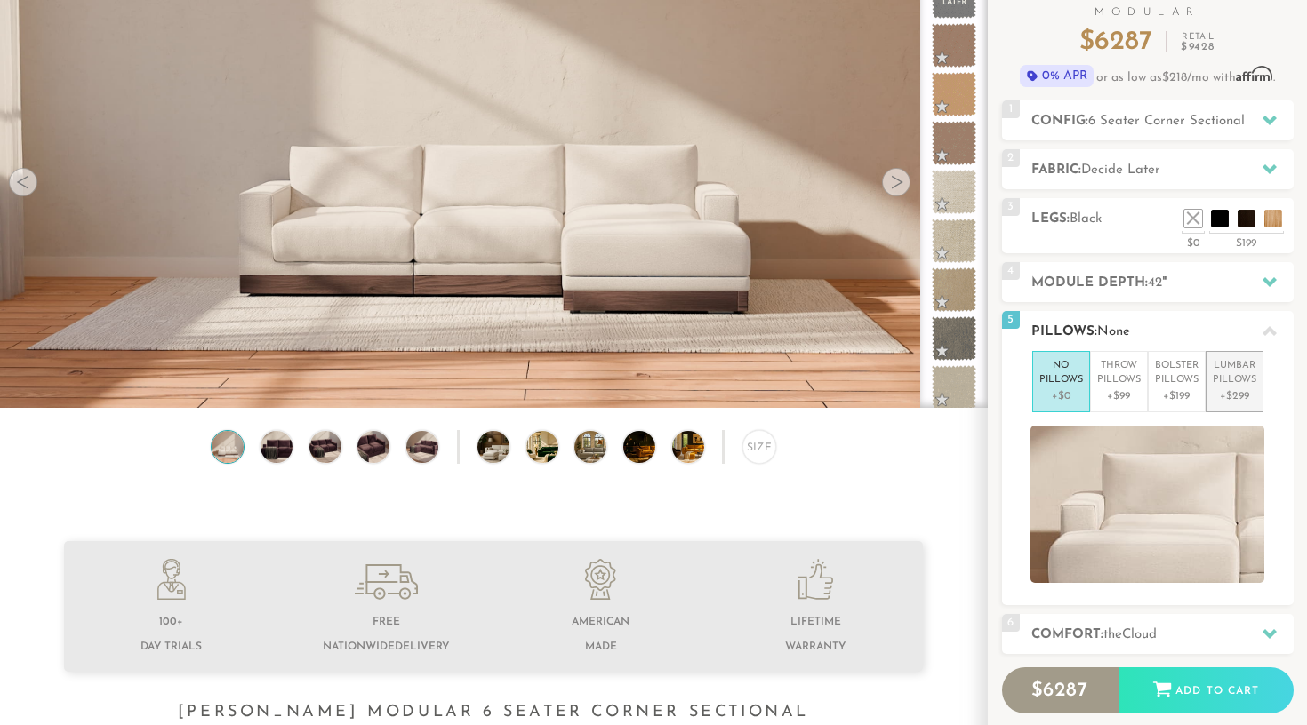
click at [1234, 390] on p "+$299" at bounding box center [1235, 397] width 44 height 16
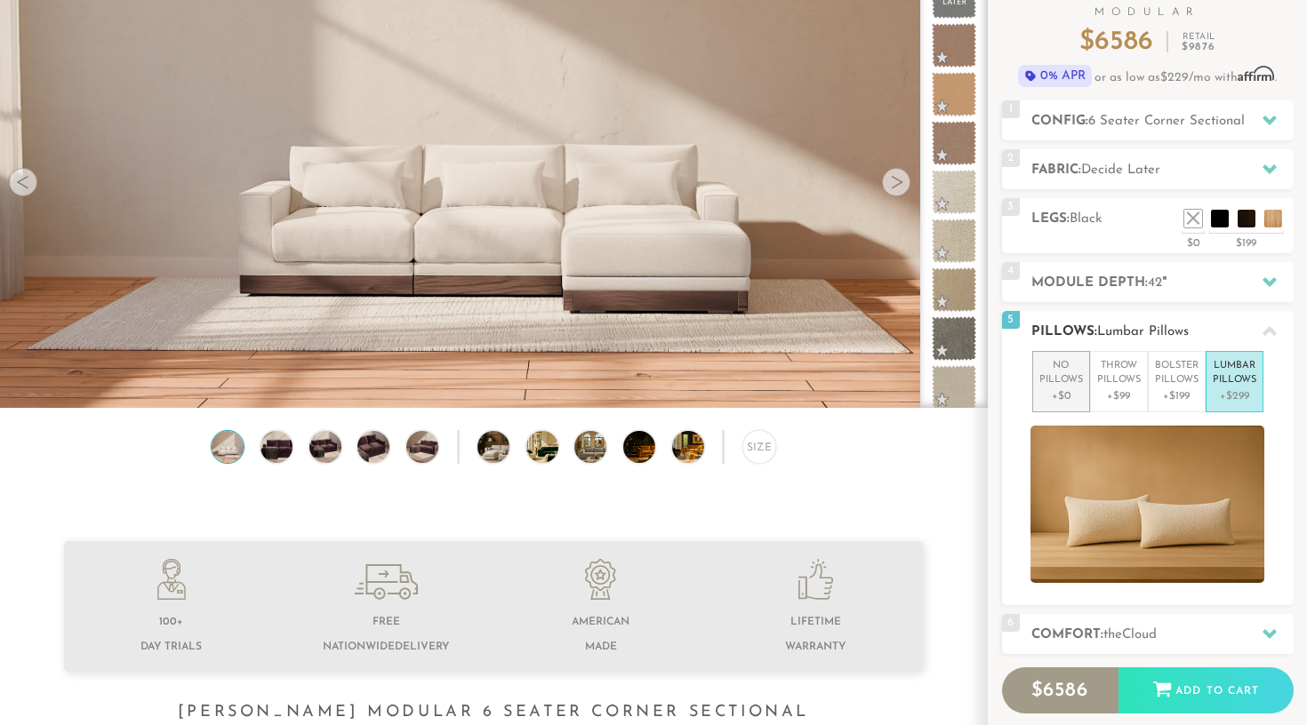
click at [1074, 386] on p "No Pillows" at bounding box center [1061, 373] width 44 height 29
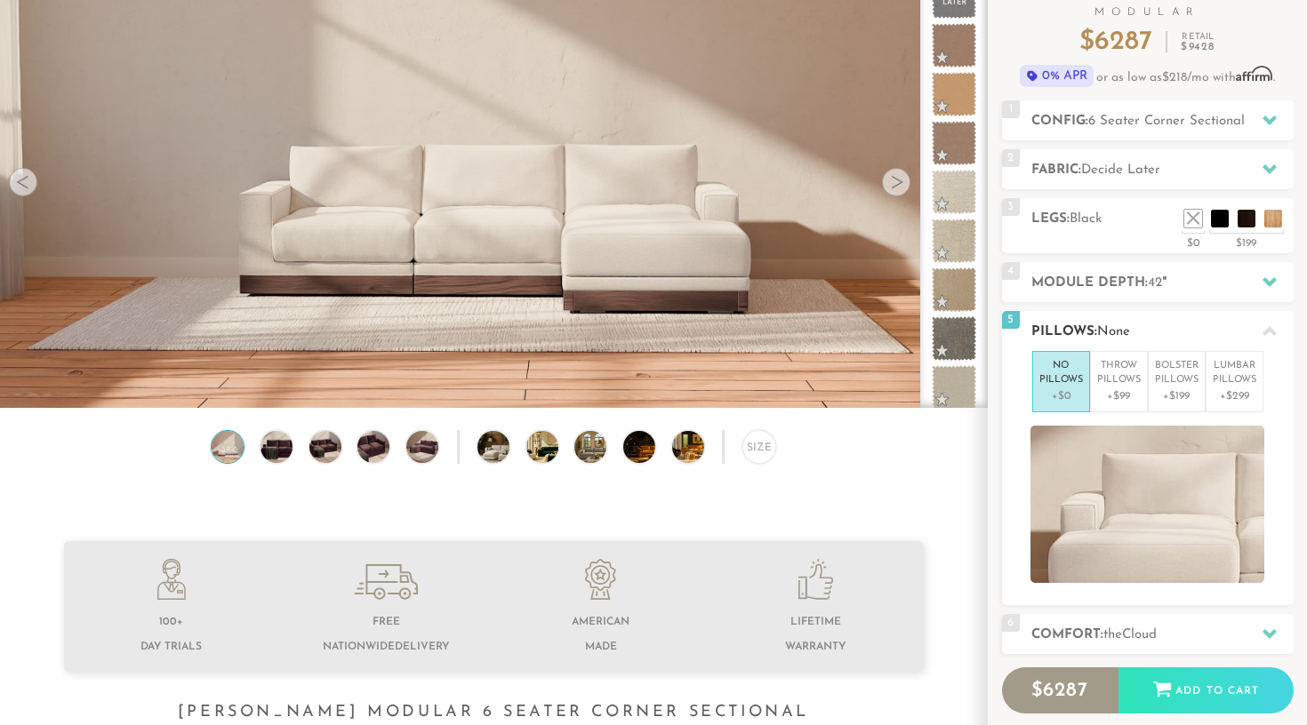
click at [1199, 330] on h2 "Pillows: None" at bounding box center [1162, 332] width 262 height 20
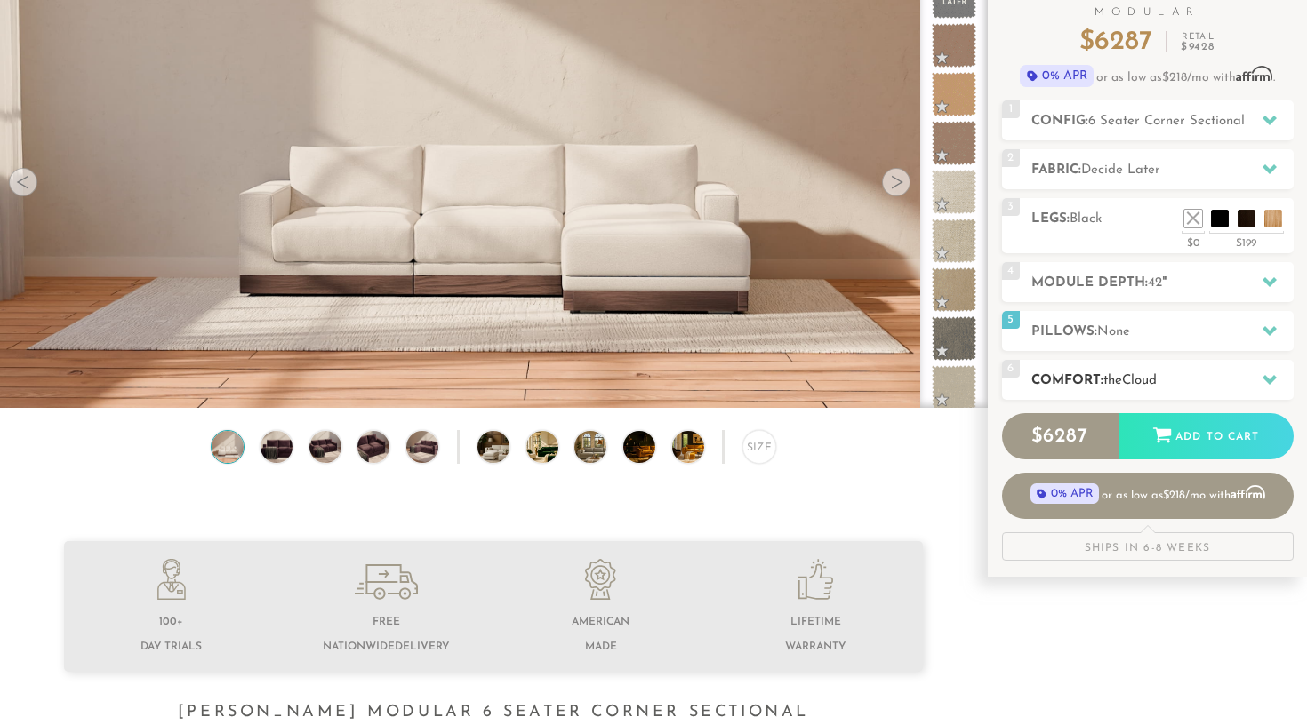
click at [1190, 372] on h2 "Comfort: the Cloud" at bounding box center [1162, 381] width 262 height 20
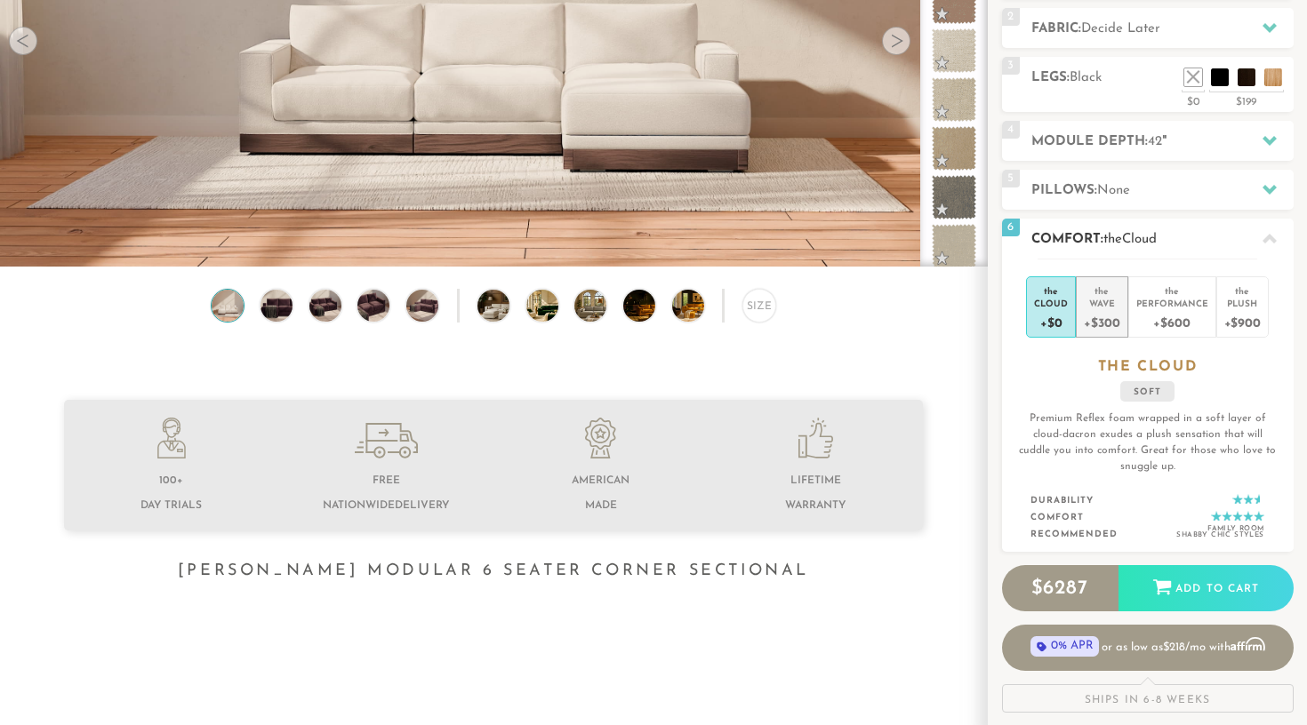
scroll to position [360, 0]
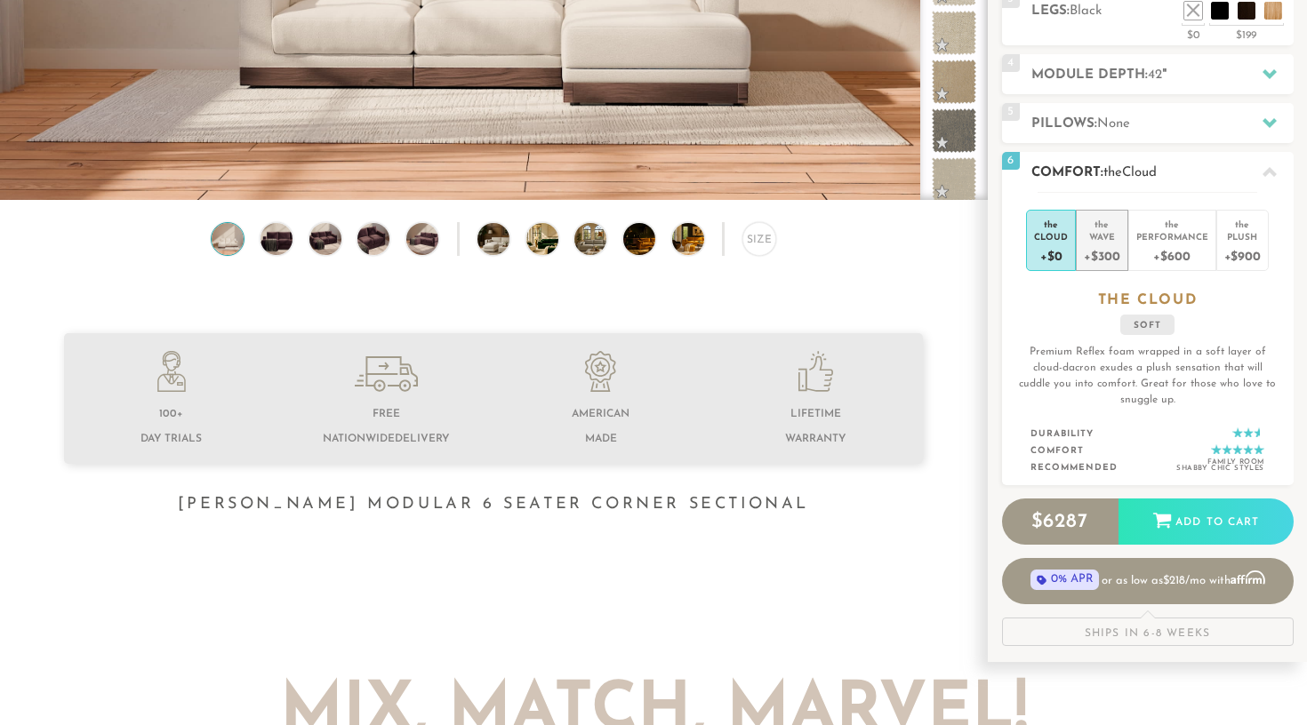
click at [1113, 256] on div "+$300" at bounding box center [1102, 256] width 36 height 26
click at [1254, 244] on div "+$900" at bounding box center [1242, 256] width 36 height 26
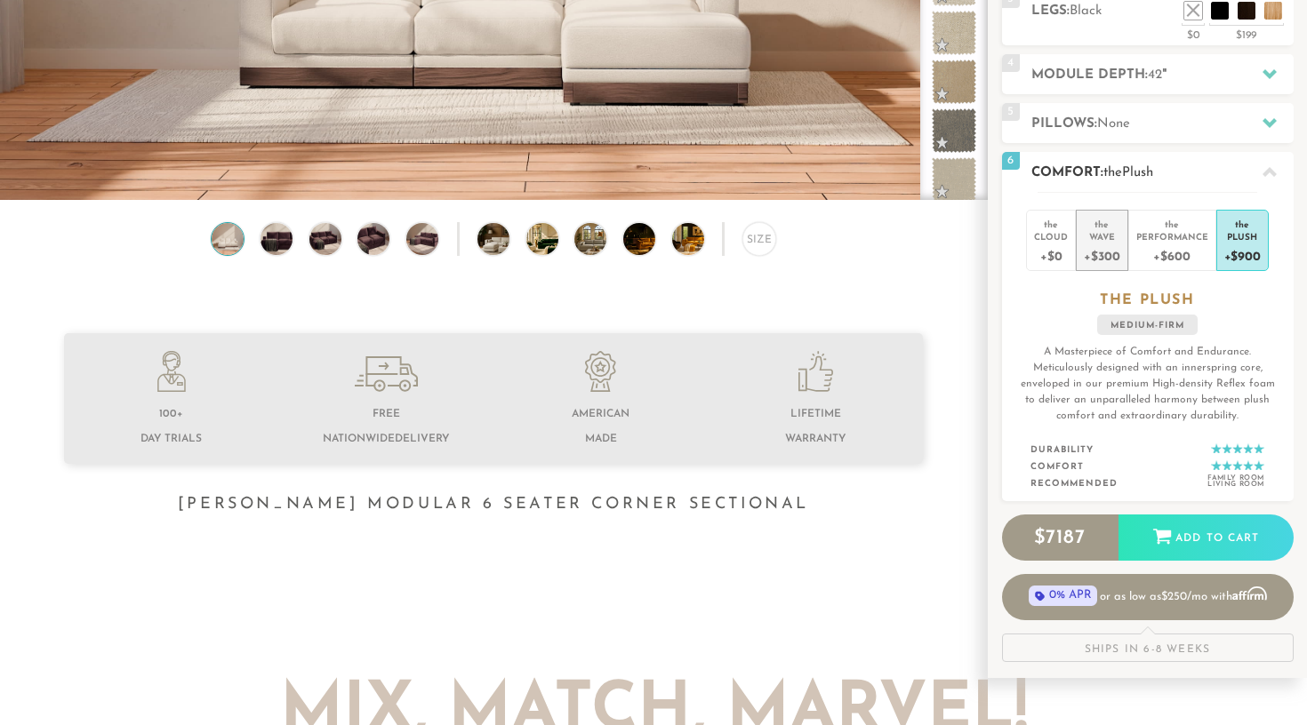
click at [1116, 228] on div "the" at bounding box center [1102, 221] width 36 height 18
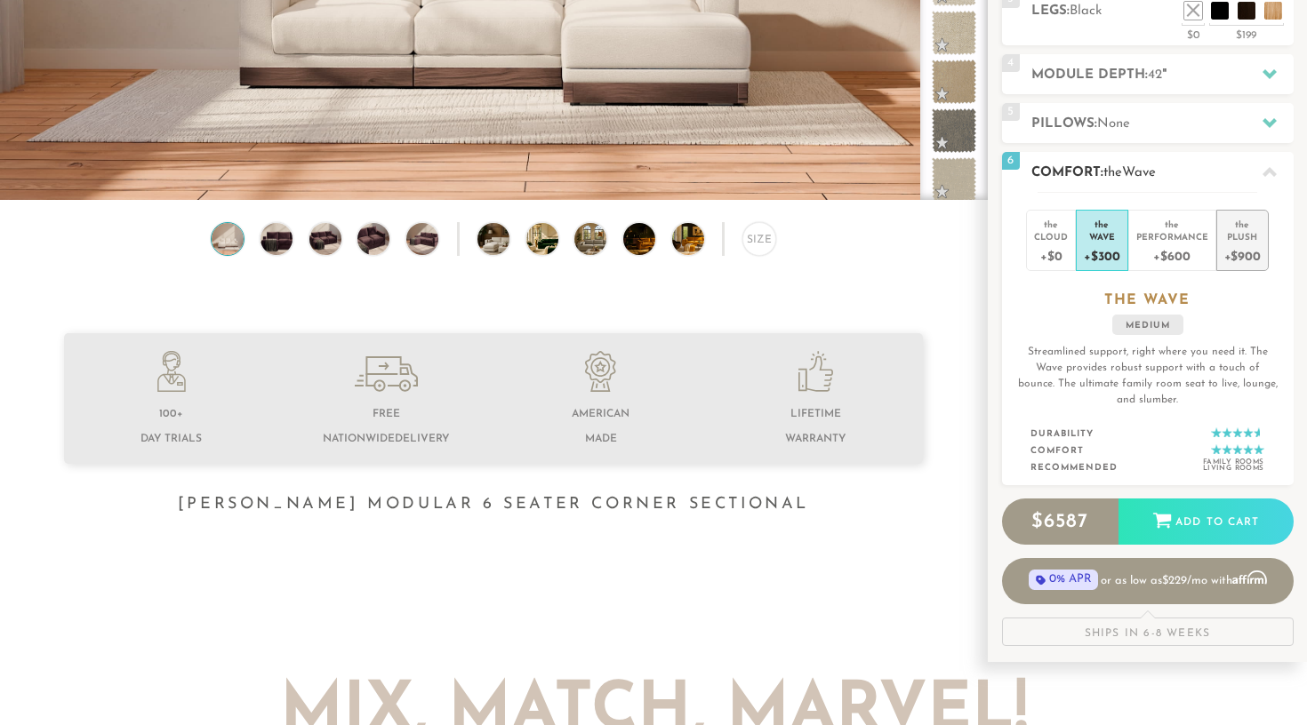
click at [1242, 251] on div "+$900" at bounding box center [1242, 256] width 36 height 26
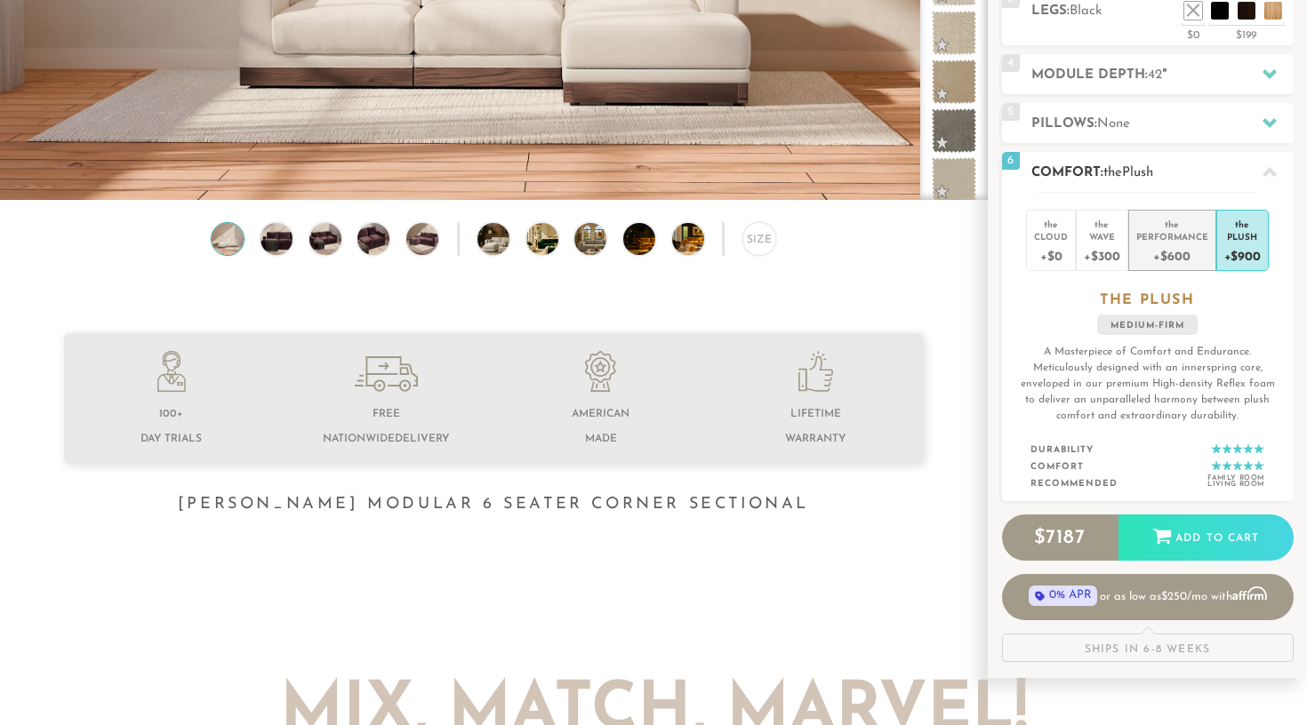
click at [1180, 249] on div "+$600" at bounding box center [1172, 256] width 72 height 26
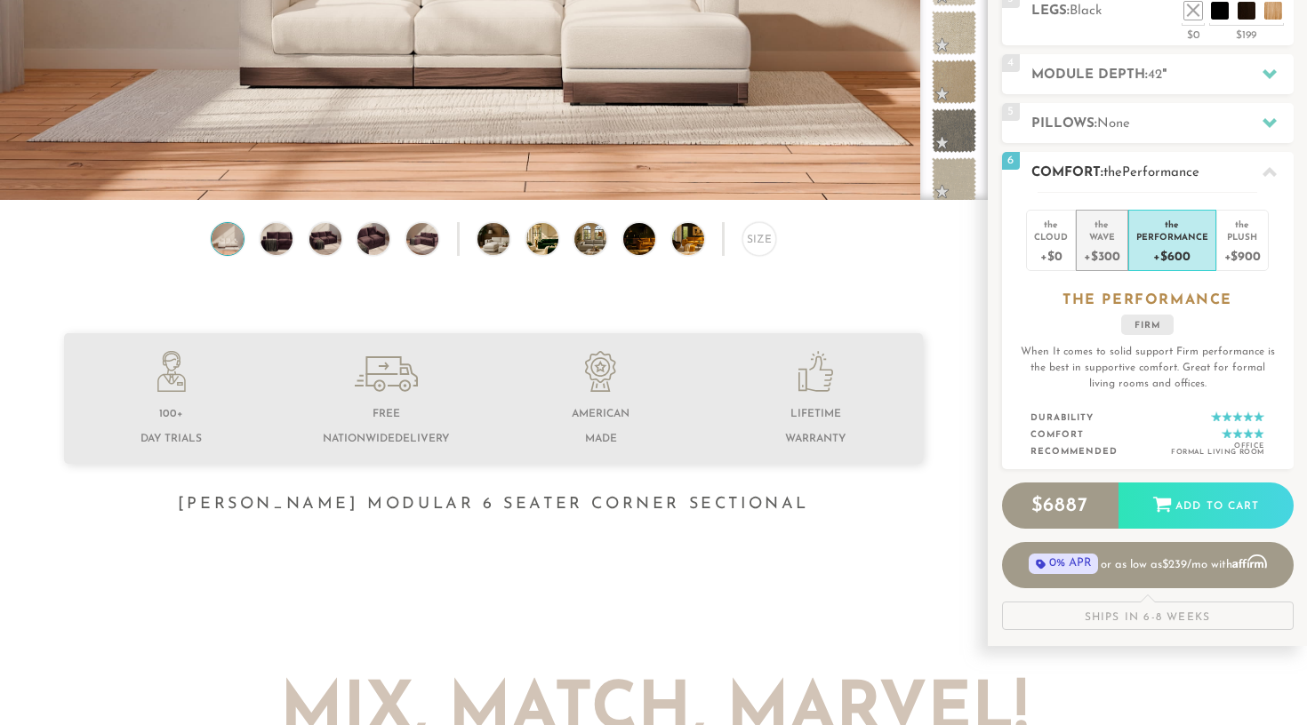
click at [1086, 233] on div "Wave" at bounding box center [1102, 236] width 36 height 12
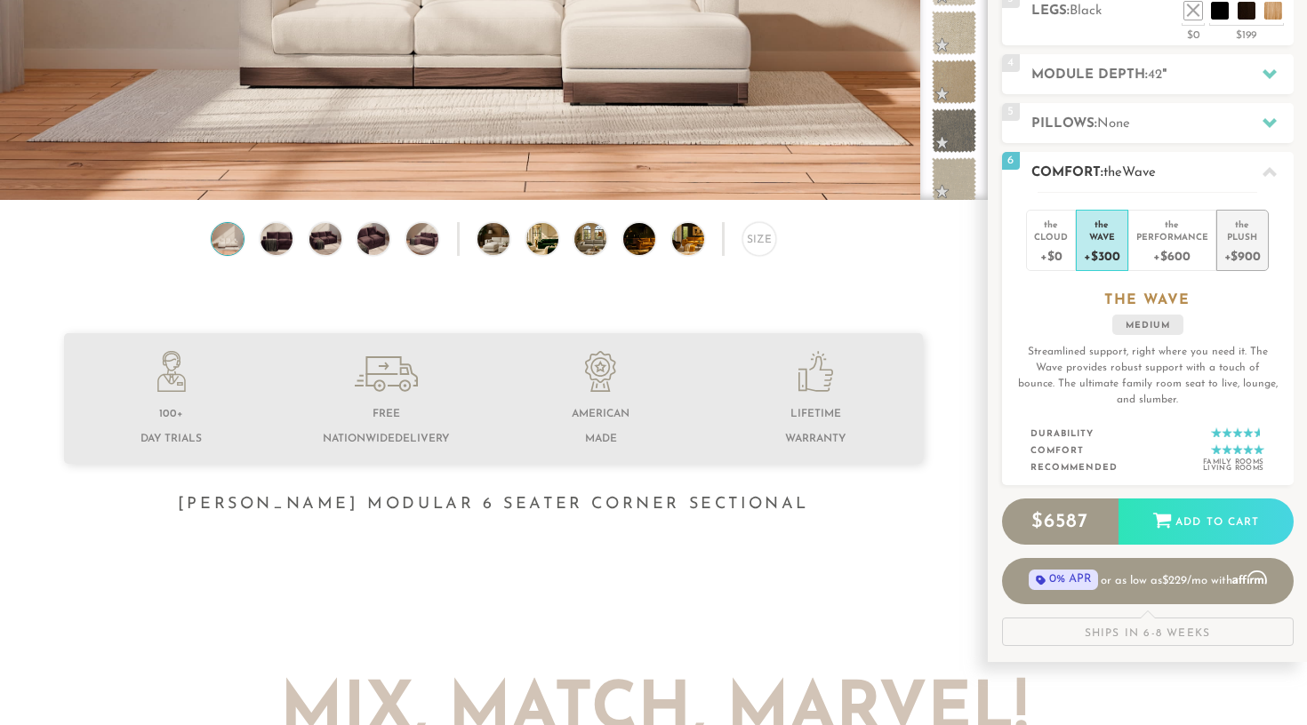
click at [1241, 252] on div "+$900" at bounding box center [1242, 256] width 36 height 26
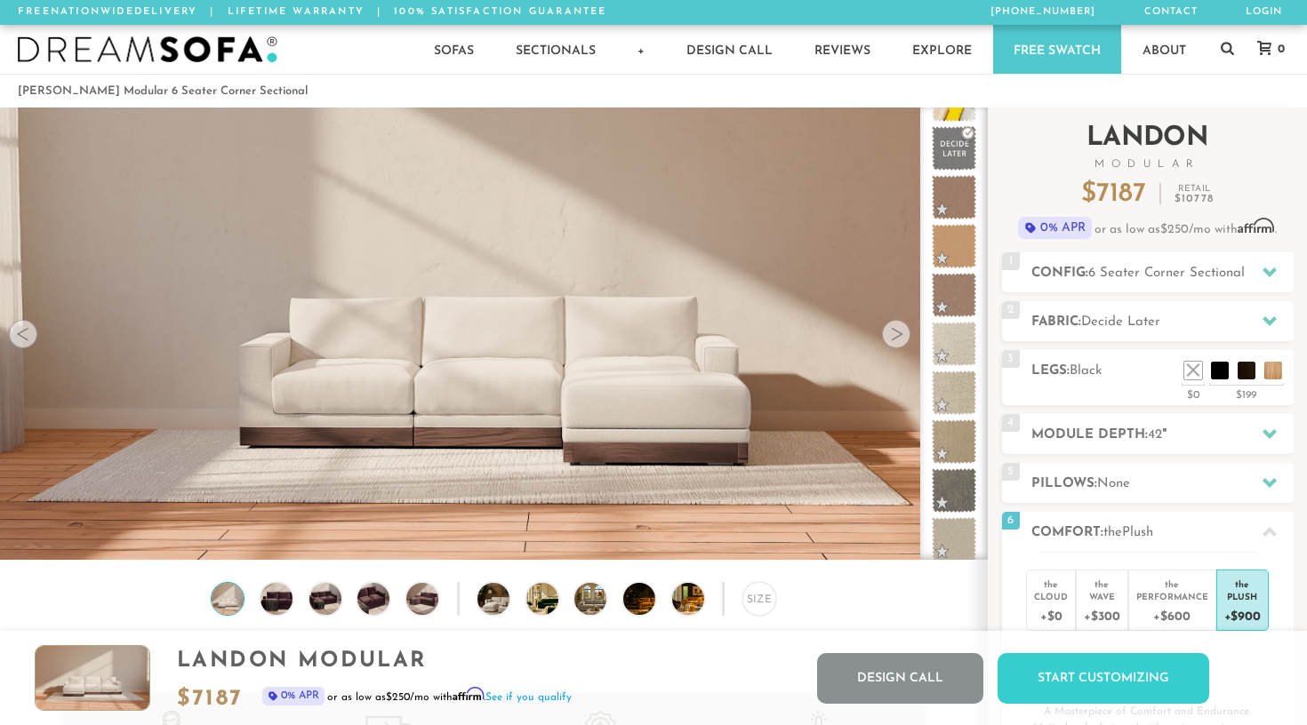
scroll to position [0, 0]
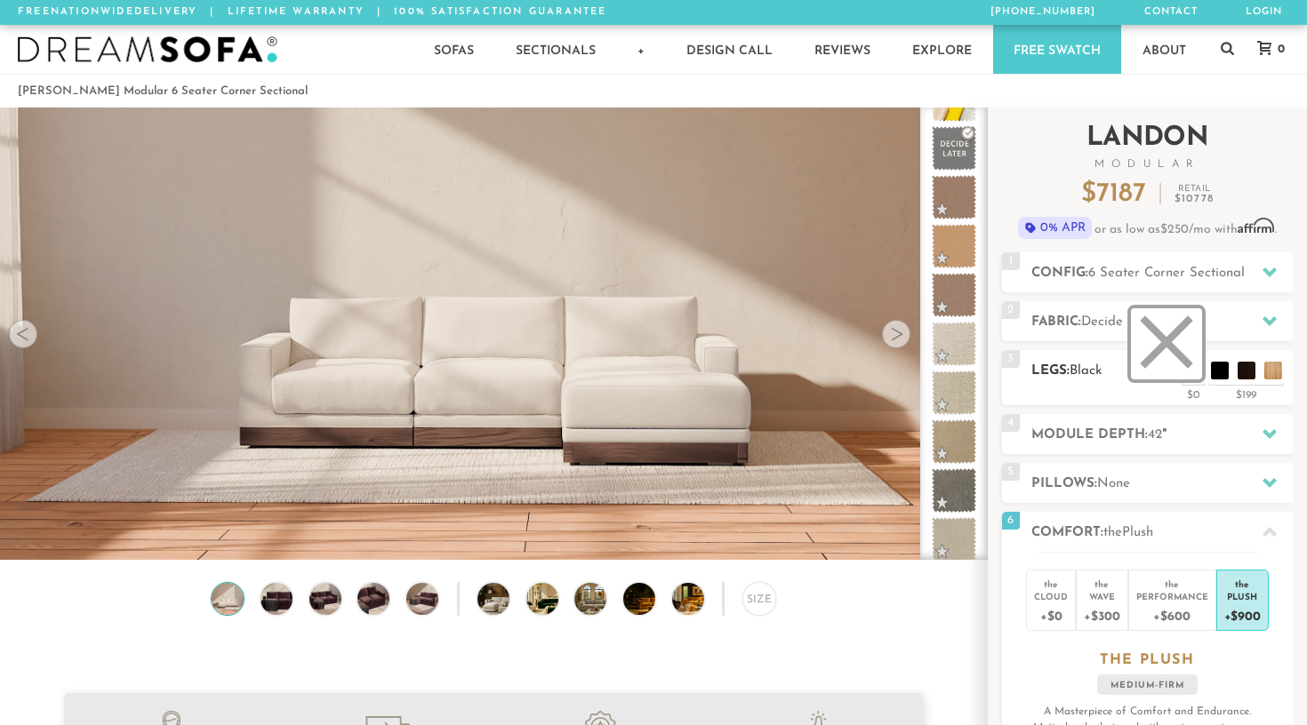
click at [1187, 373] on li at bounding box center [1166, 344] width 71 height 71
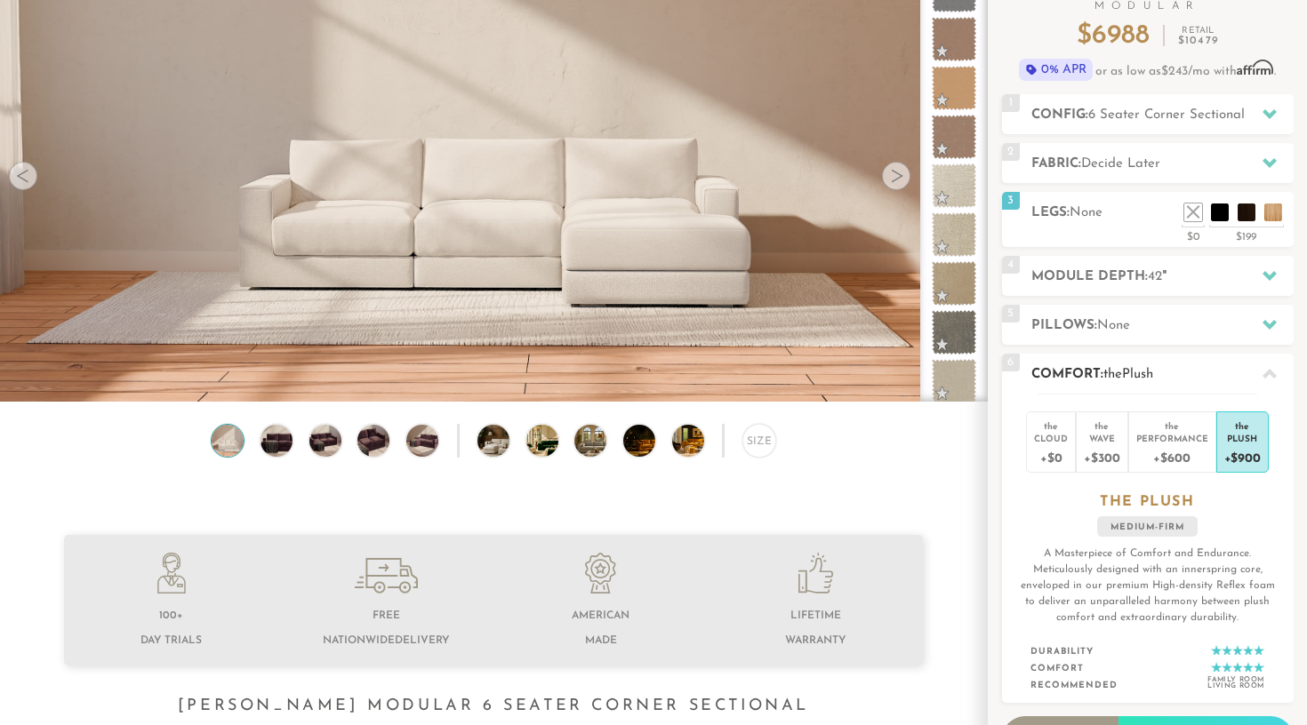
scroll to position [209, 0]
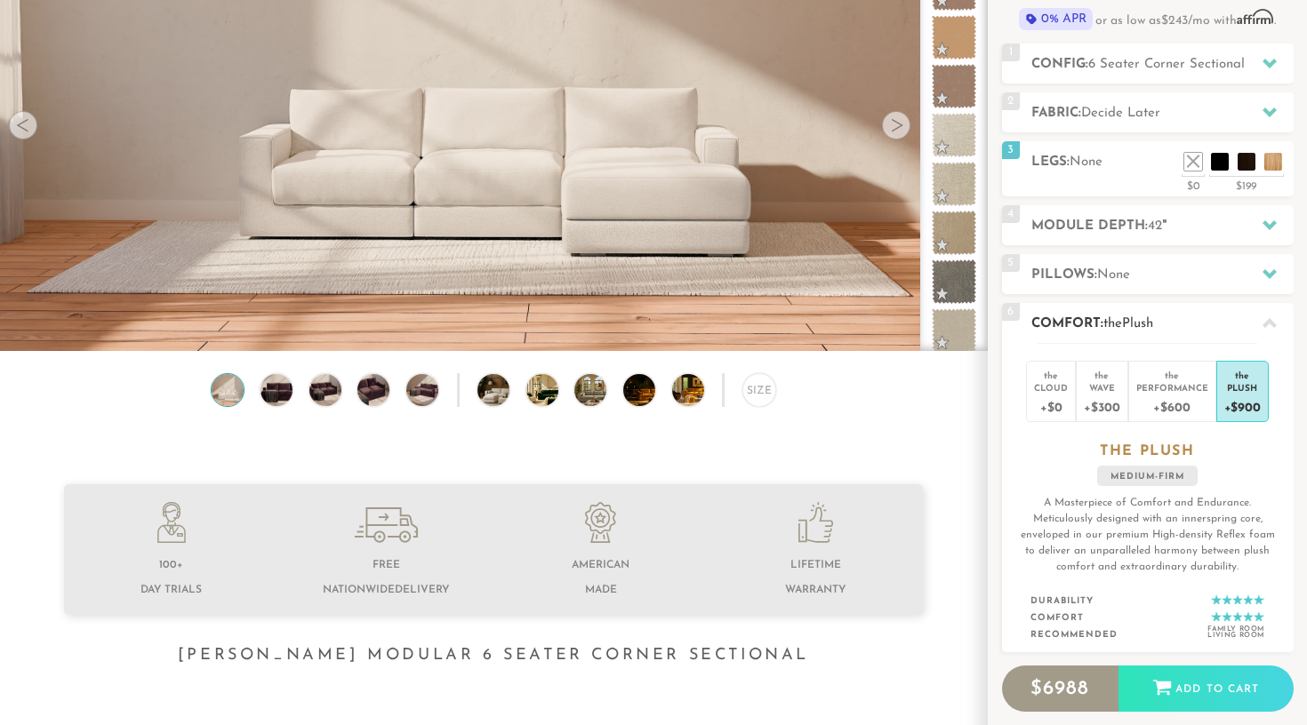
click at [1266, 328] on icon at bounding box center [1269, 324] width 14 height 14
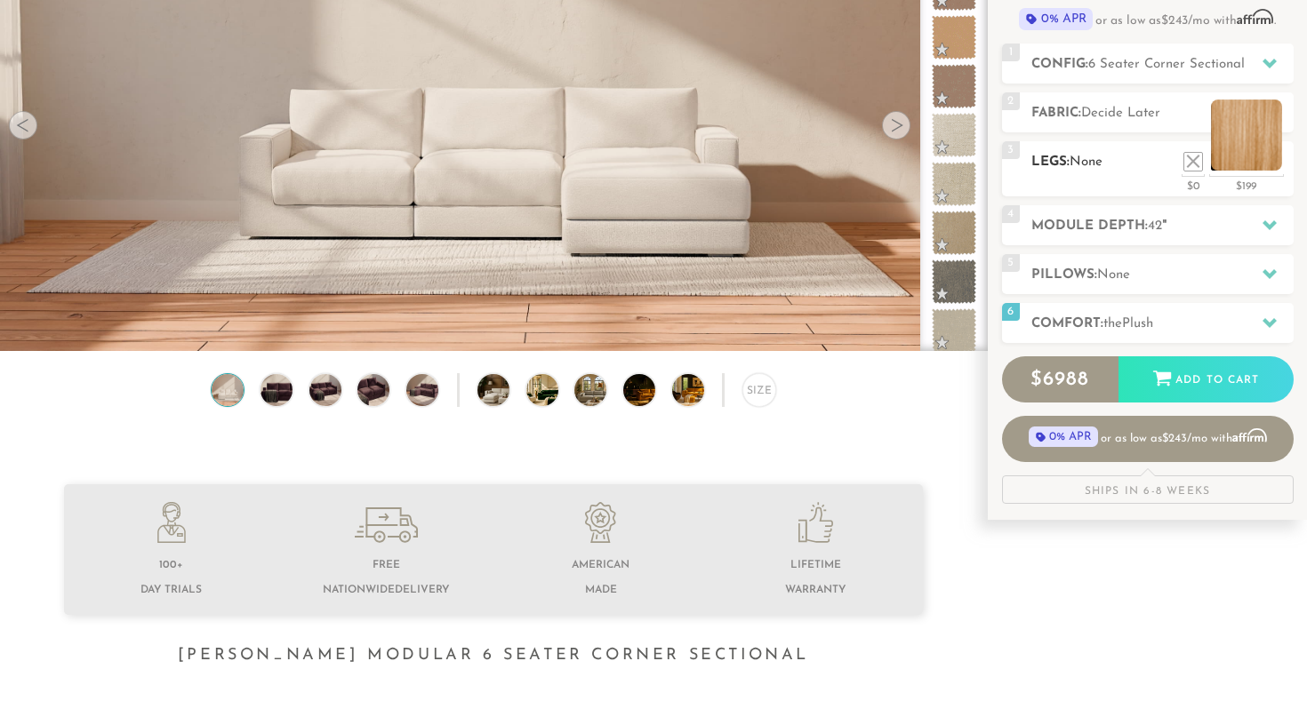
click at [1276, 160] on li at bounding box center [1246, 135] width 71 height 71
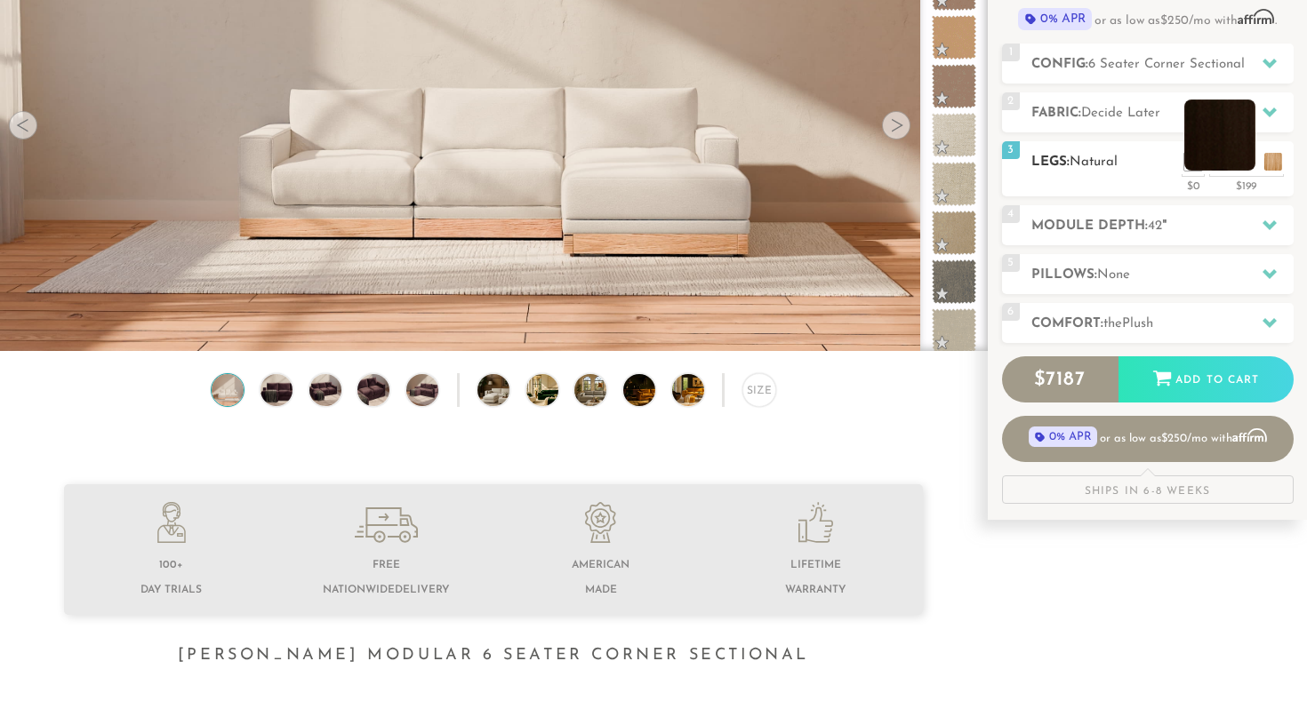
click at [1250, 161] on li at bounding box center [1219, 135] width 71 height 71
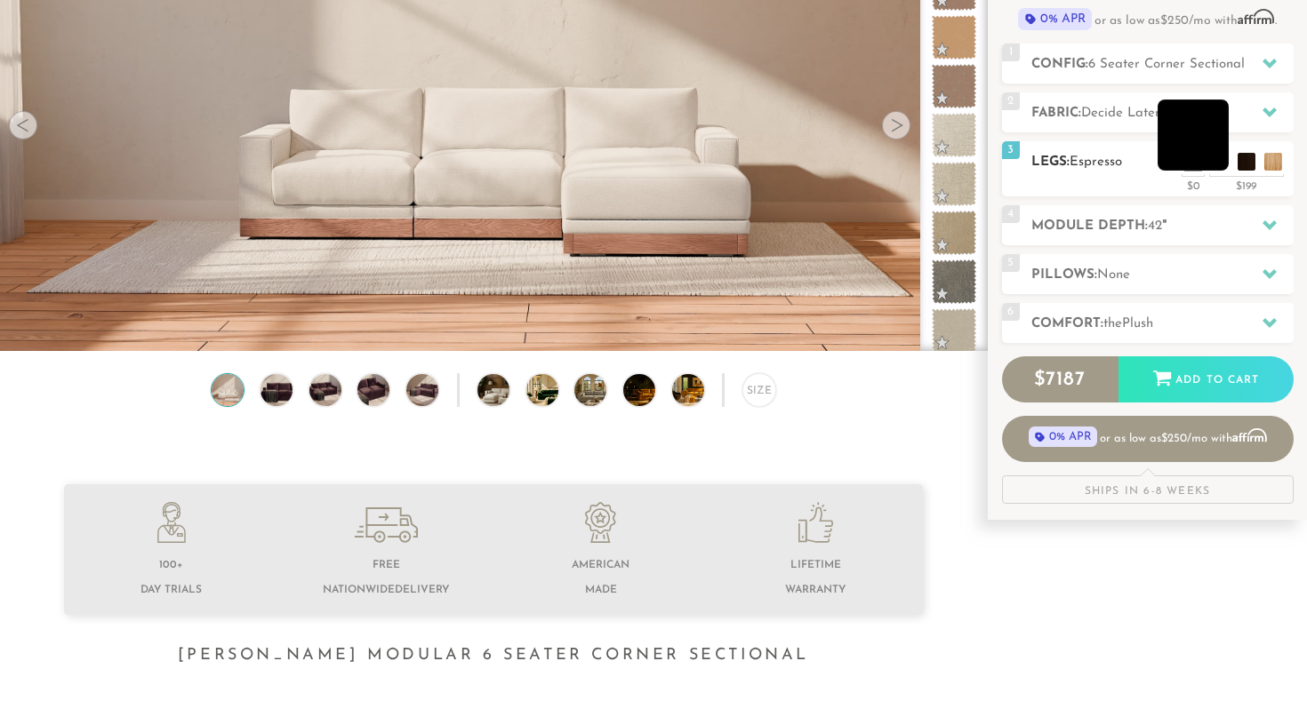
click at [1220, 164] on li at bounding box center [1193, 135] width 71 height 71
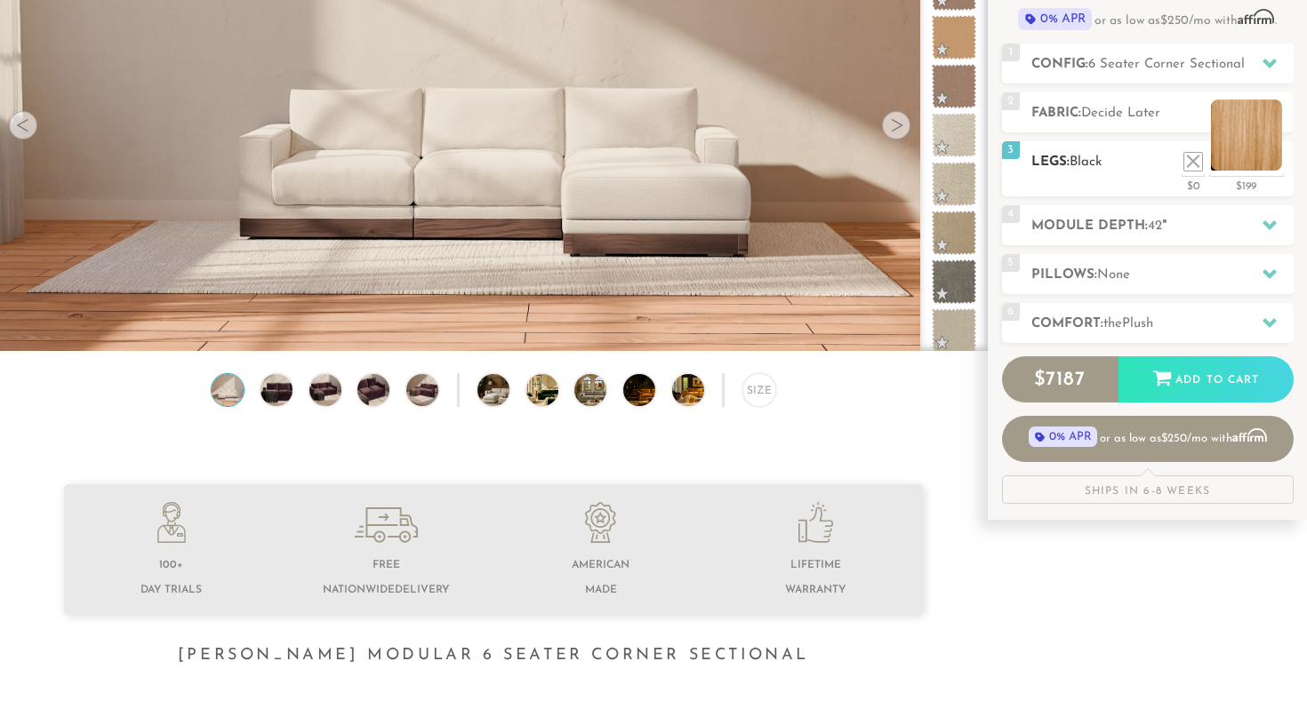
click at [1271, 166] on li at bounding box center [1246, 135] width 71 height 71
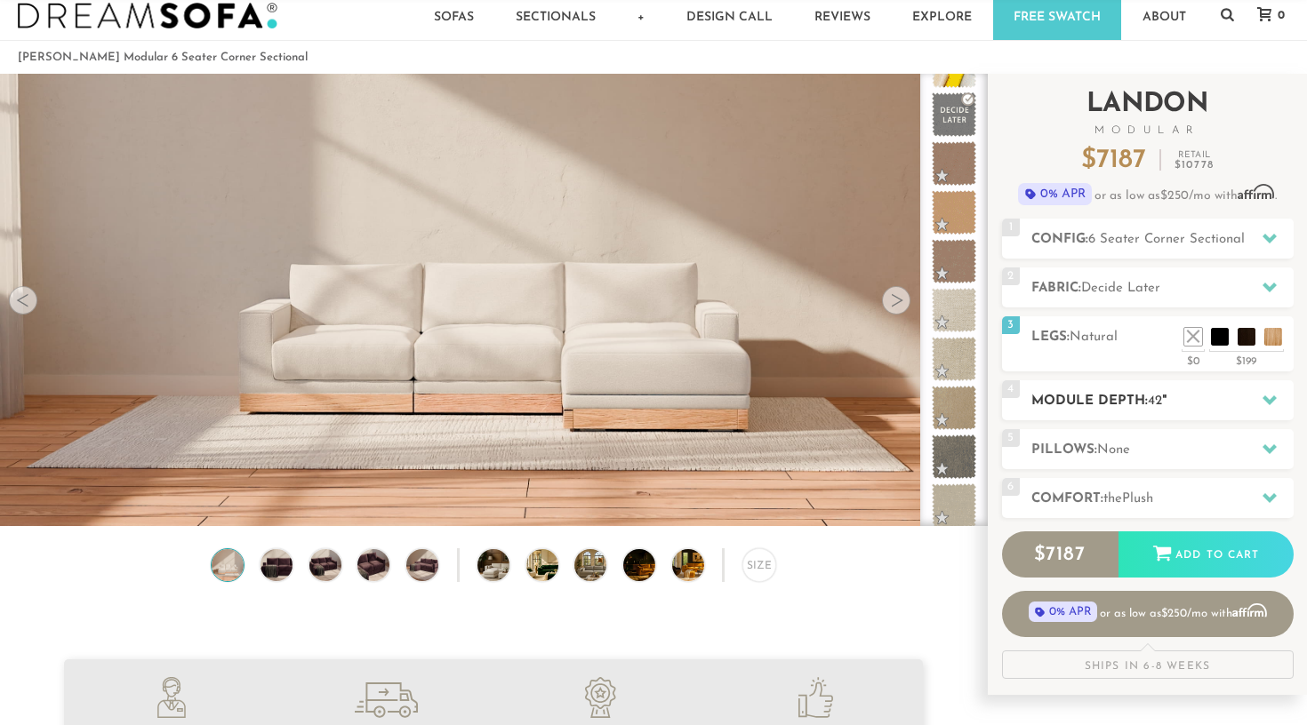
scroll to position [2, 0]
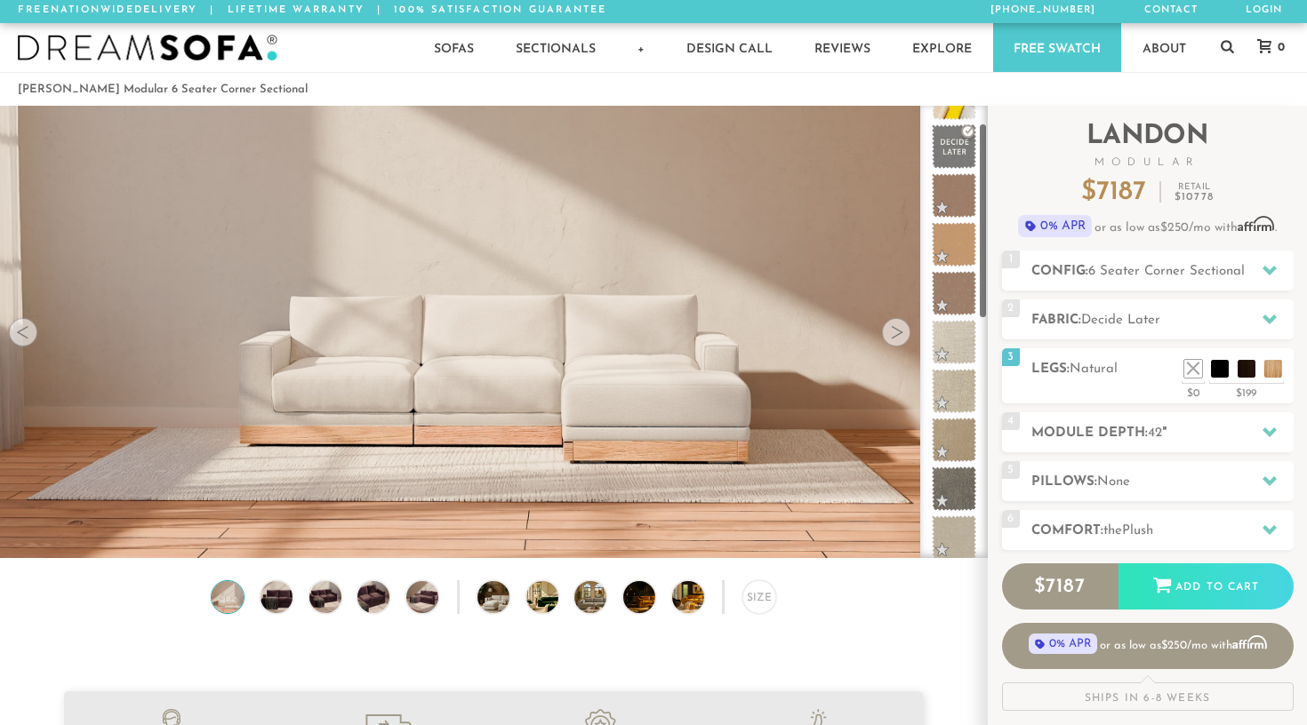
click at [617, 394] on video at bounding box center [493, 273] width 987 height 493
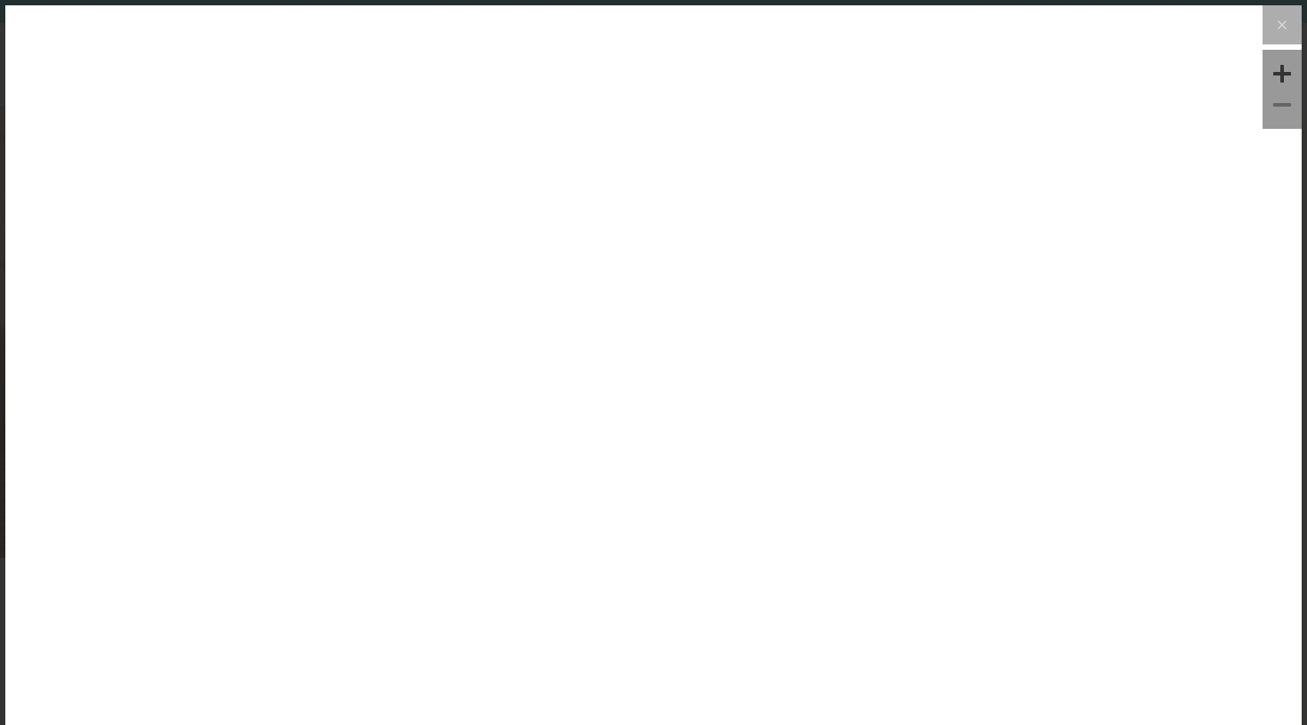
click at [617, 394] on img at bounding box center [653, 221] width 1296 height 432
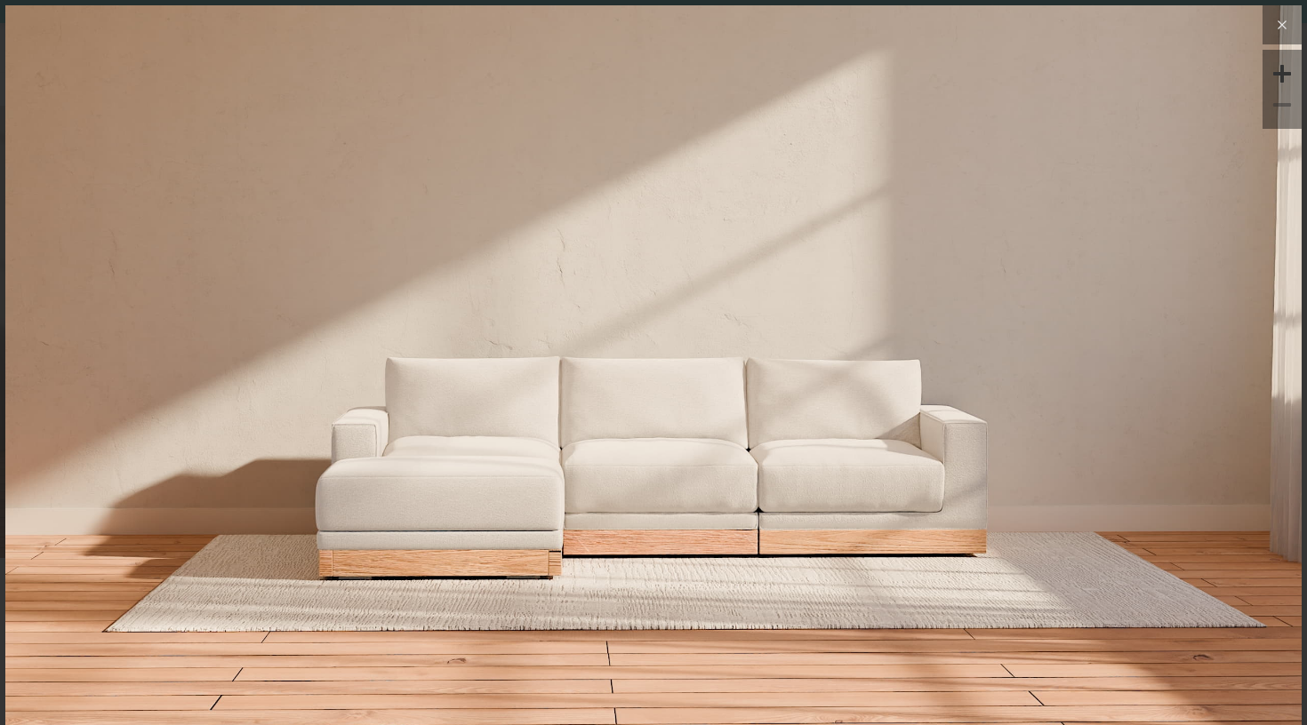
click at [1286, 28] on icon at bounding box center [1281, 24] width 21 height 21
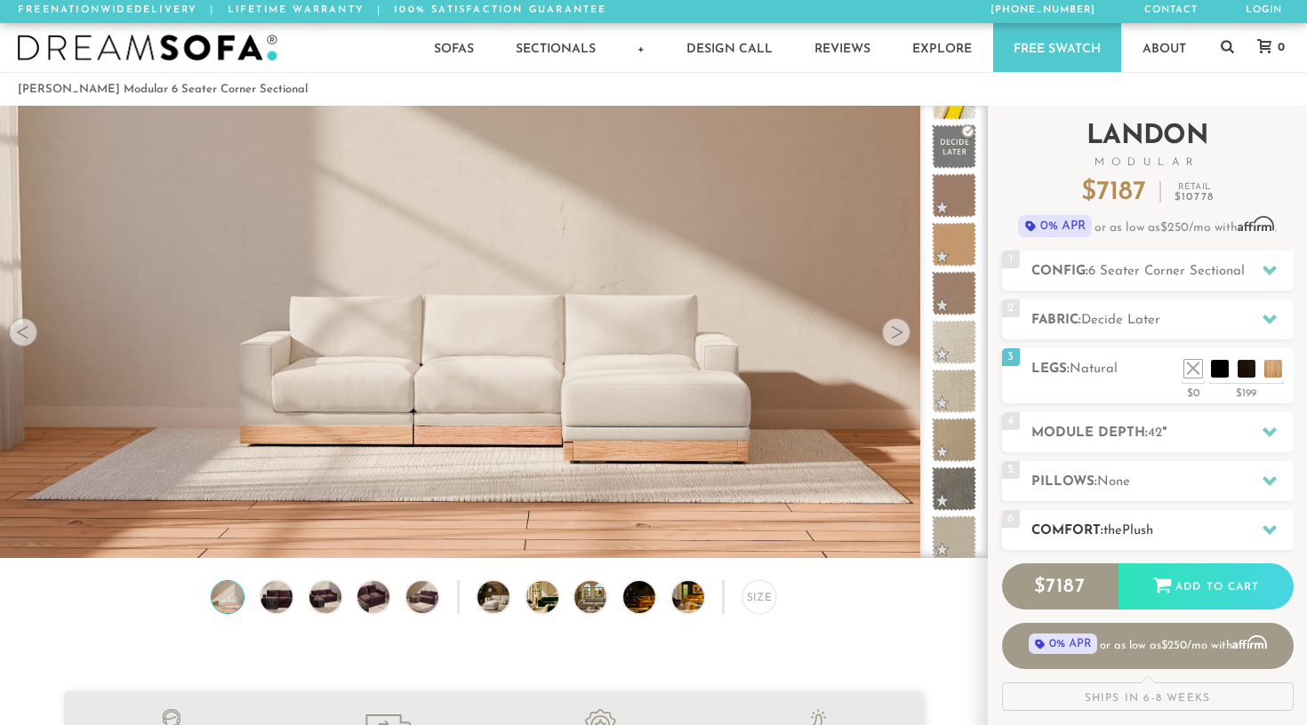
click at [1079, 517] on div "6 Comfort: the Plush medium firm" at bounding box center [1148, 530] width 292 height 40
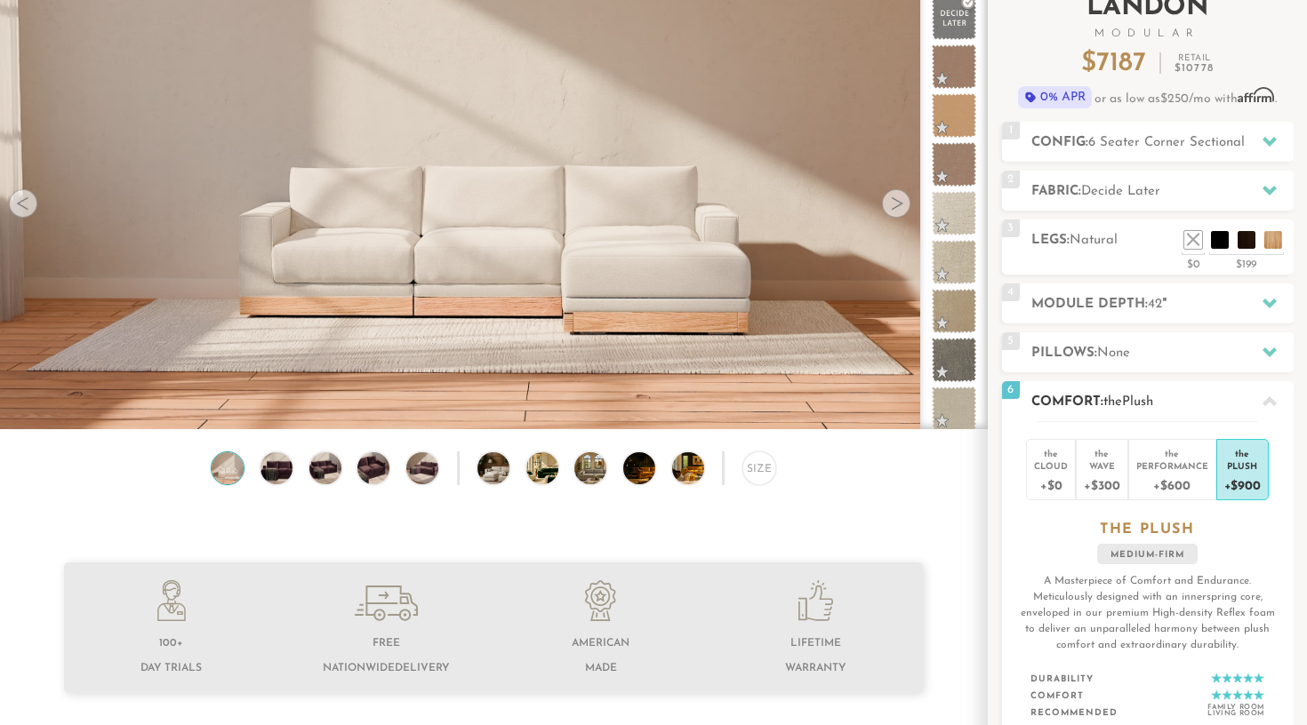
scroll to position [177, 0]
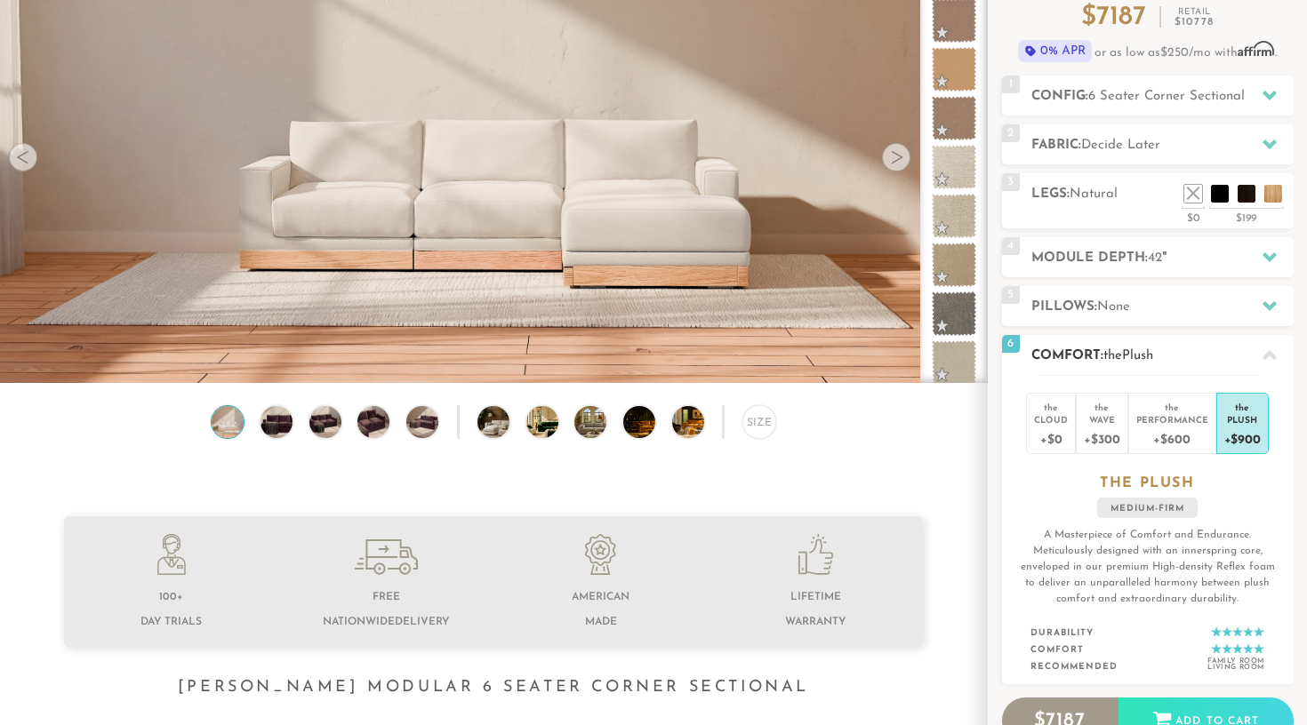
click at [1191, 362] on h2 "Comfort: the Plush" at bounding box center [1162, 356] width 262 height 20
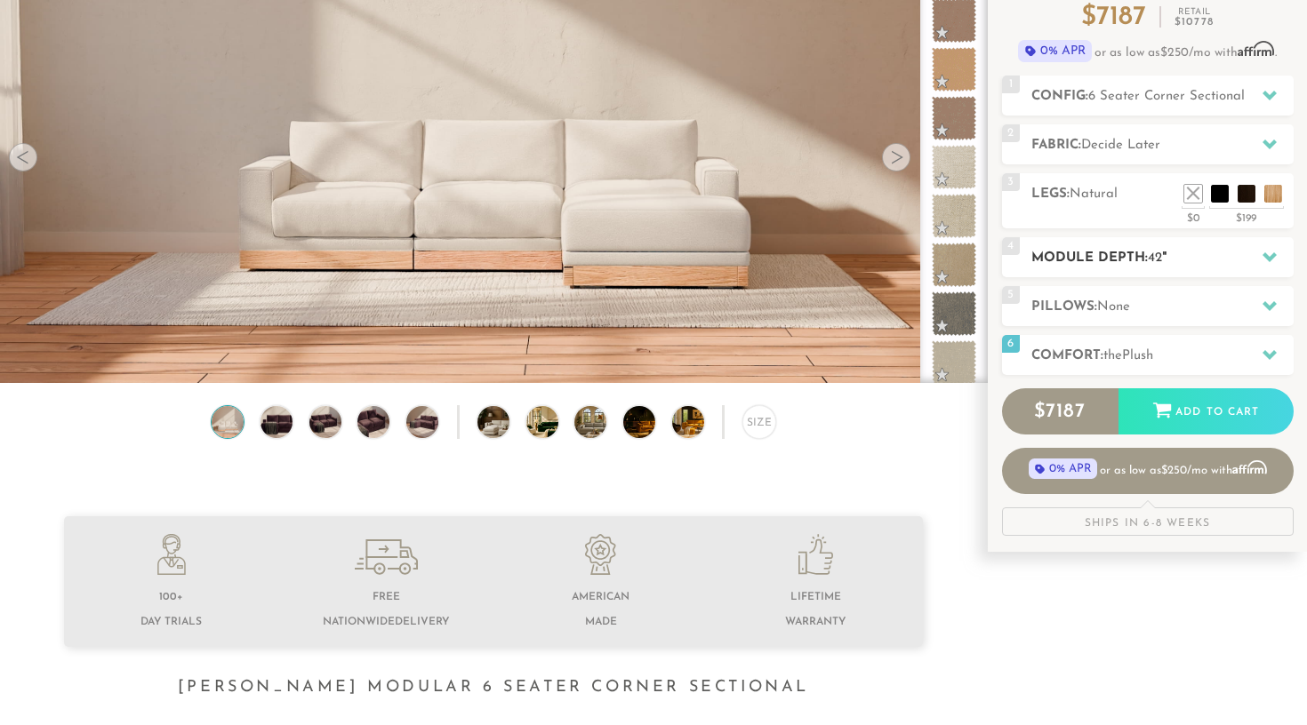
click at [1188, 264] on h2 "Module Depth: 42 "" at bounding box center [1162, 258] width 262 height 20
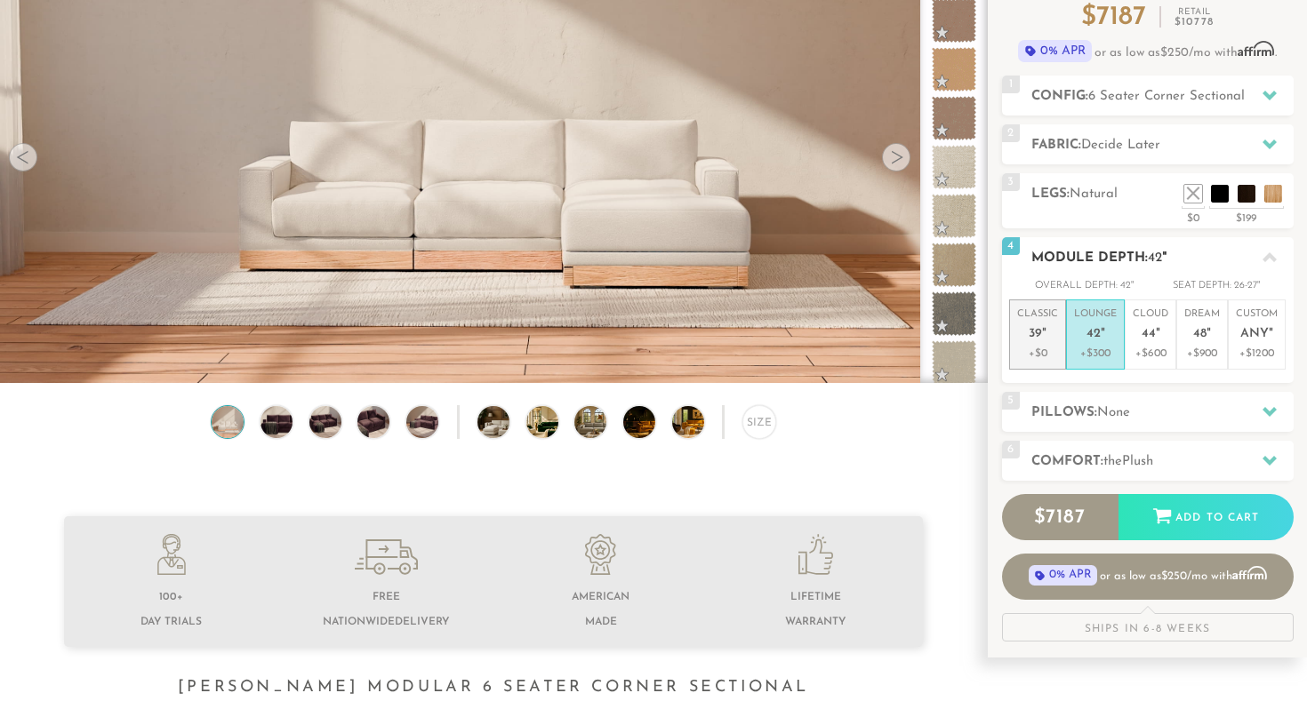
click at [1040, 319] on p "Classic 39 "" at bounding box center [1037, 327] width 41 height 38
click at [1271, 259] on icon at bounding box center [1269, 257] width 14 height 10
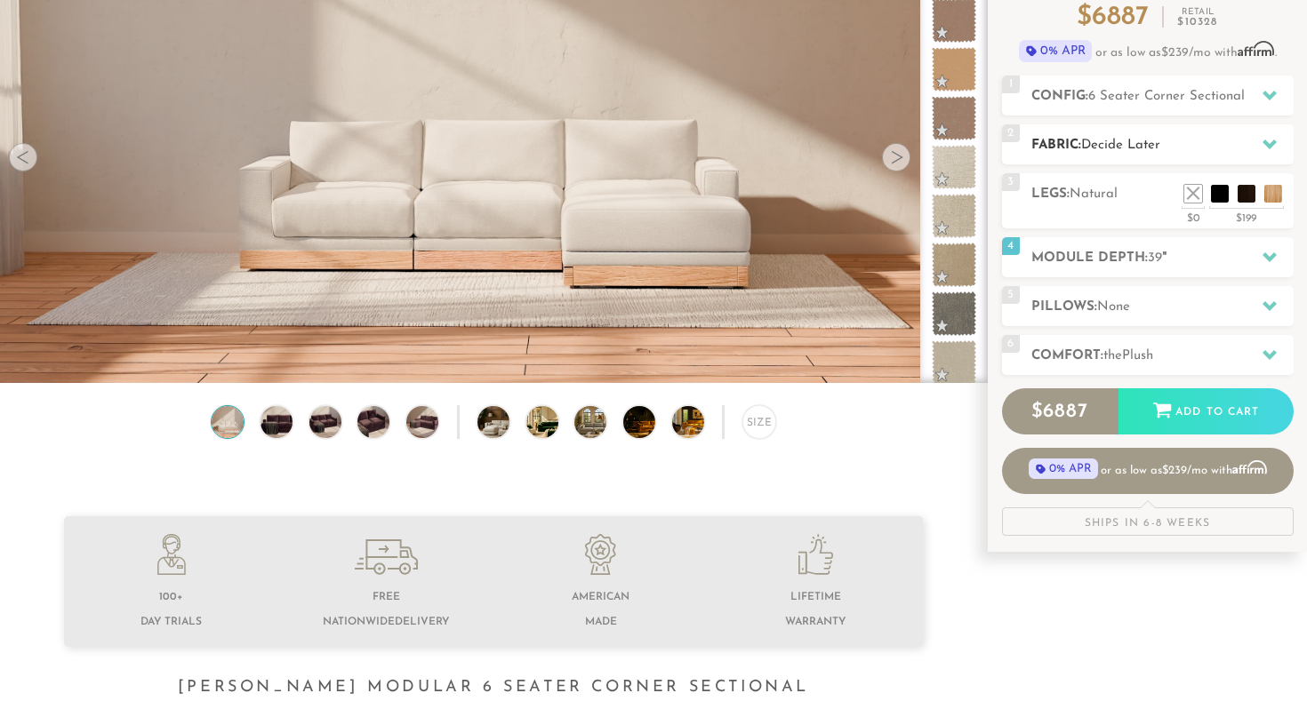
click at [1117, 142] on span "Decide Later" at bounding box center [1120, 145] width 79 height 13
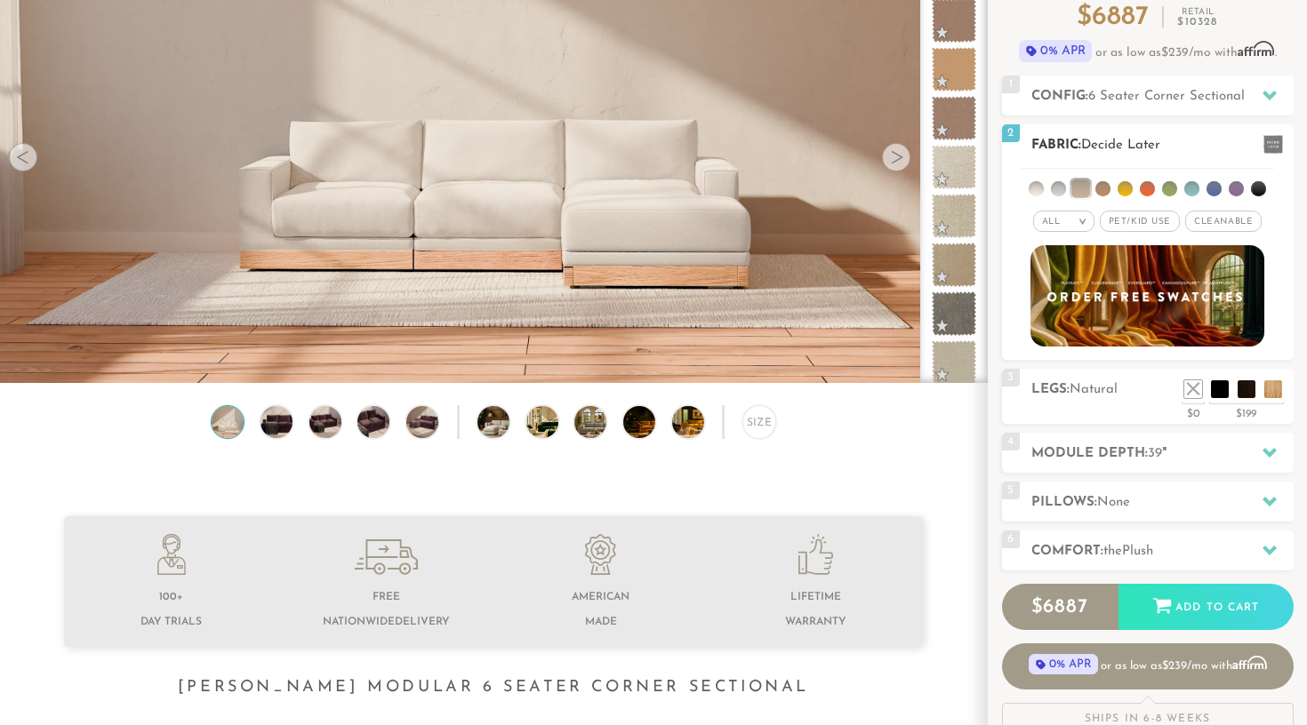
click at [1117, 142] on span "Decide Later" at bounding box center [1120, 145] width 79 height 13
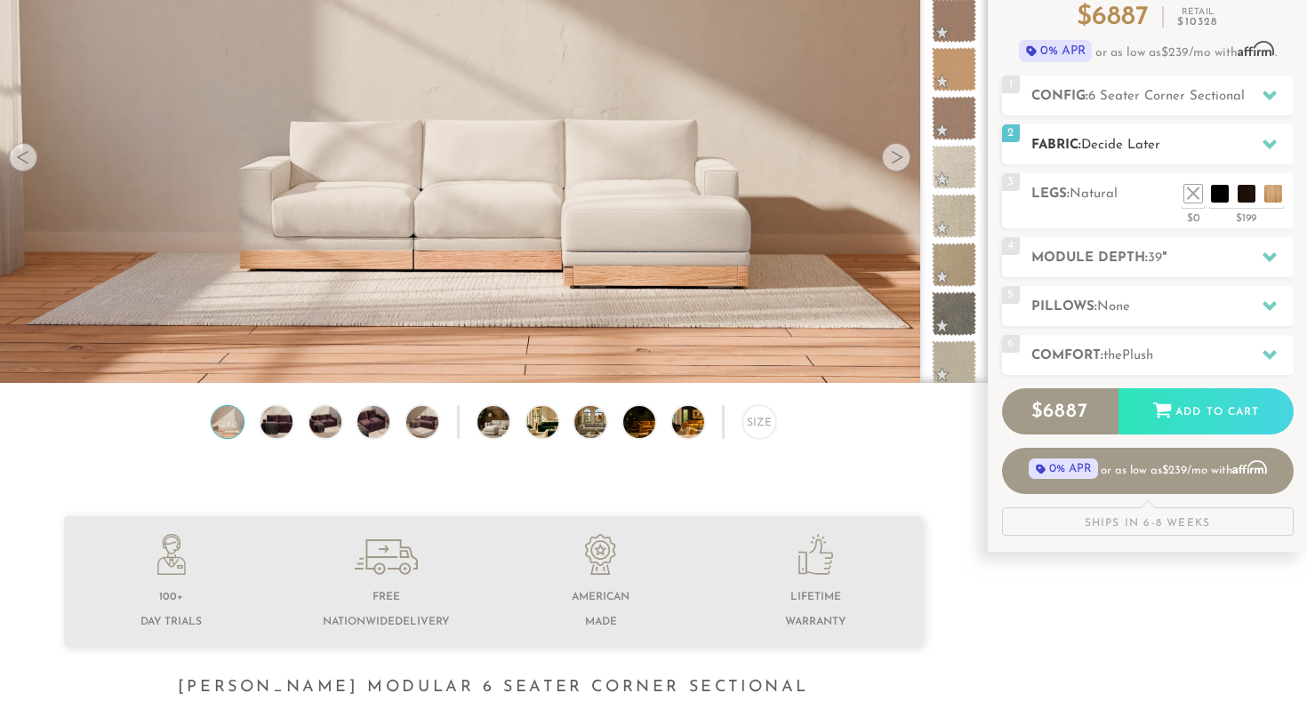
click at [1117, 142] on span "Decide Later" at bounding box center [1120, 145] width 79 height 13
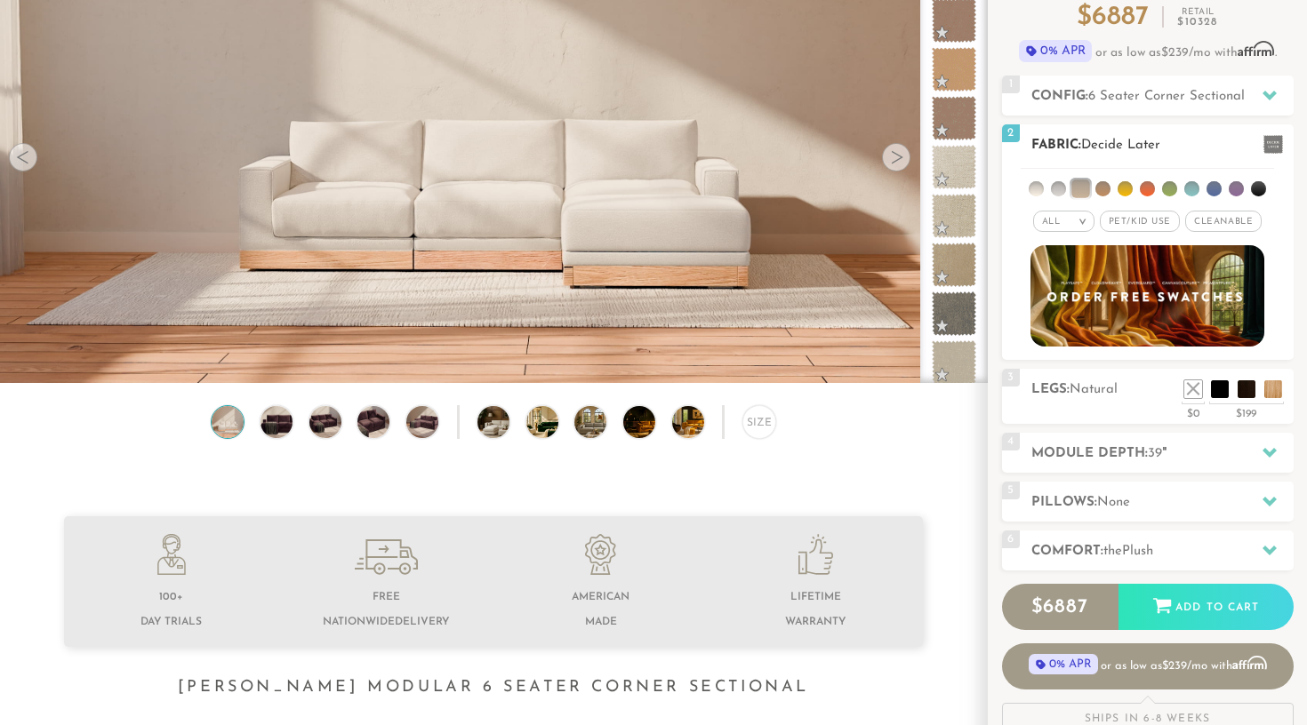
click at [1131, 150] on span "Decide Later" at bounding box center [1120, 145] width 79 height 13
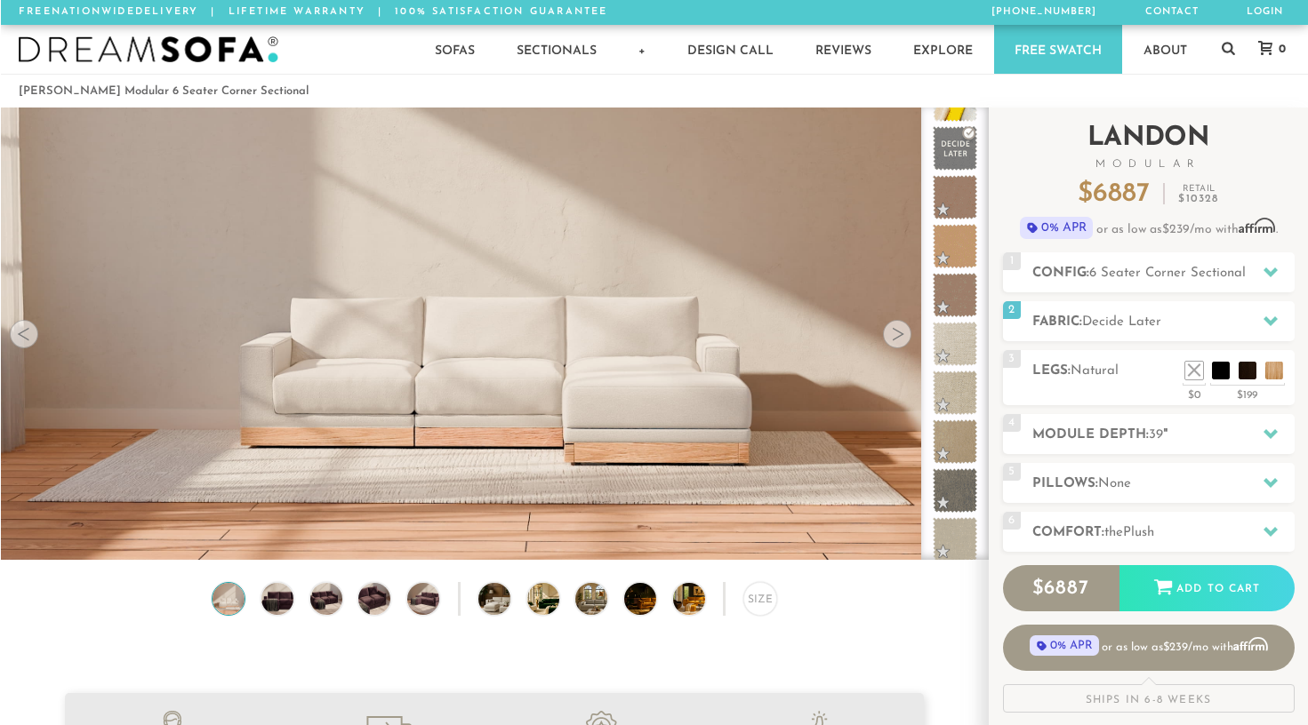
scroll to position [0, 0]
click at [981, 86] on ol "[PERSON_NAME] Modular 6 Seater Corner Sectional" at bounding box center [653, 91] width 1271 height 24
click at [994, 85] on ol "[PERSON_NAME] Modular 6 Seater Corner Sectional" at bounding box center [653, 91] width 1271 height 24
click at [990, 87] on ol "[PERSON_NAME] Modular 6 Seater Corner Sectional" at bounding box center [653, 91] width 1271 height 24
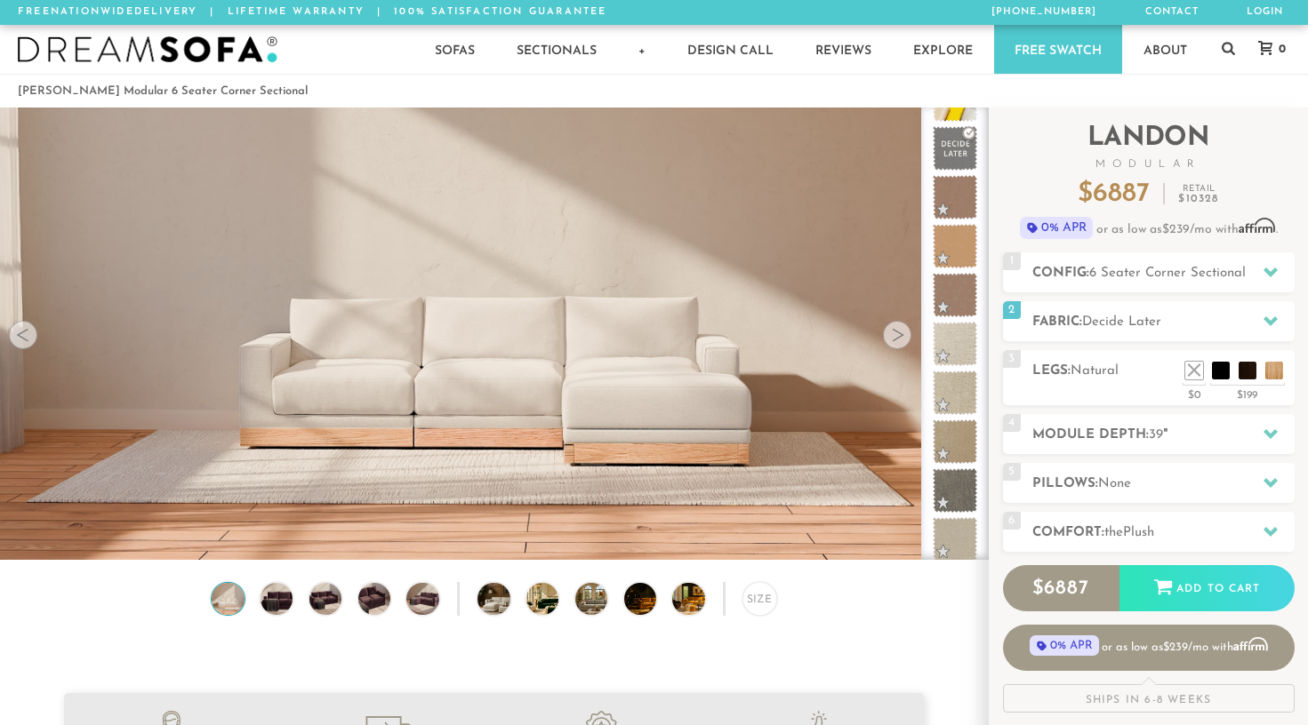
scroll to position [19633, 1308]
click at [384, 90] on ol "[PERSON_NAME] Modular 6 Seater Corner Sectional" at bounding box center [654, 91] width 1272 height 24
